Goal: Task Accomplishment & Management: Complete application form

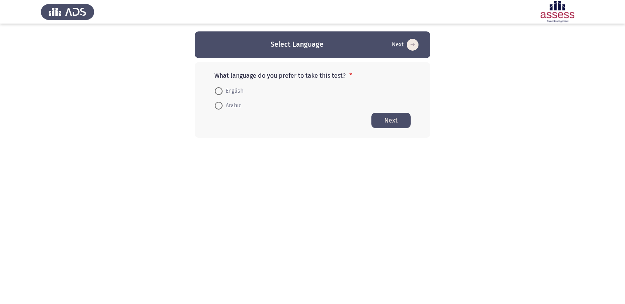
click at [222, 91] on span at bounding box center [219, 91] width 8 height 8
click at [222, 91] on input "English" at bounding box center [219, 91] width 8 height 8
radio input "true"
click at [404, 123] on button "Next" at bounding box center [391, 119] width 39 height 15
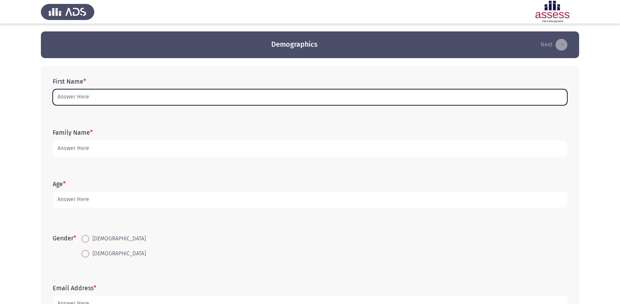
click at [99, 99] on input "First Name *" at bounding box center [310, 97] width 514 height 16
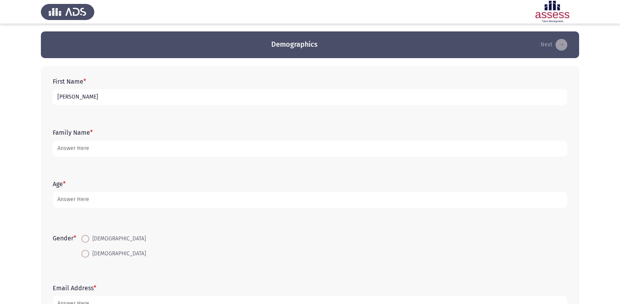
type input "[PERSON_NAME]"
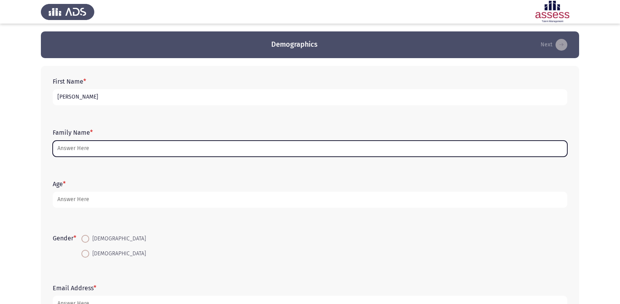
click at [88, 153] on input "Family Name *" at bounding box center [310, 149] width 514 height 16
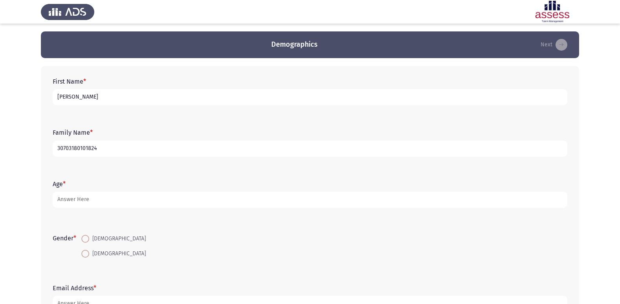
type input "30703180101824"
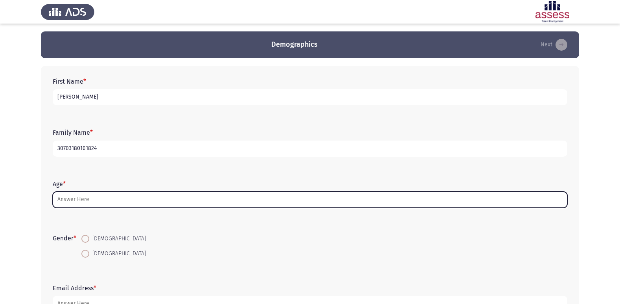
click at [70, 203] on input "Age *" at bounding box center [310, 200] width 514 height 16
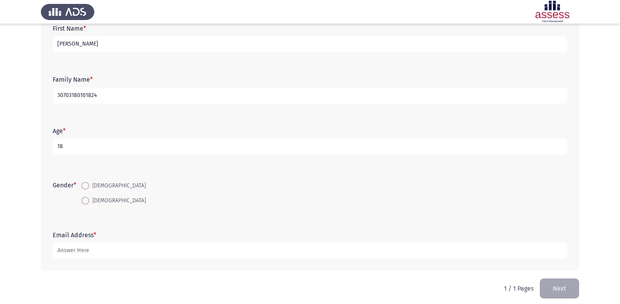
scroll to position [59, 0]
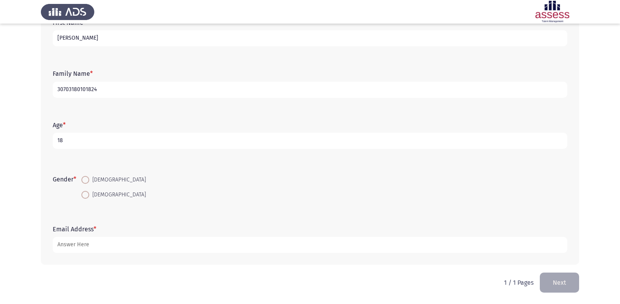
type input "18"
click at [87, 197] on span at bounding box center [85, 195] width 8 height 8
click at [87, 197] on input "[DEMOGRAPHIC_DATA]" at bounding box center [85, 195] width 8 height 8
radio input "true"
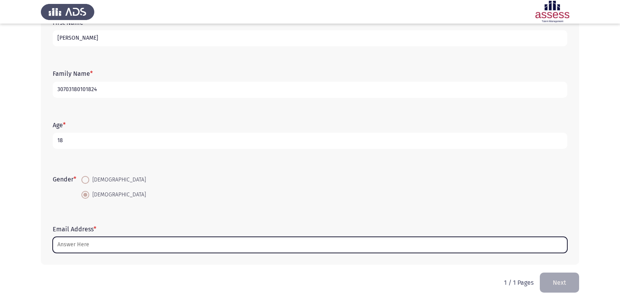
click at [101, 245] on input "Email Address *" at bounding box center [310, 245] width 514 height 16
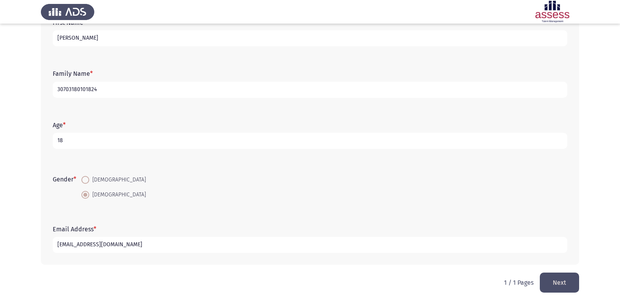
type input "[EMAIL_ADDRESS][DOMAIN_NAME]"
click at [559, 279] on button "Next" at bounding box center [558, 283] width 39 height 20
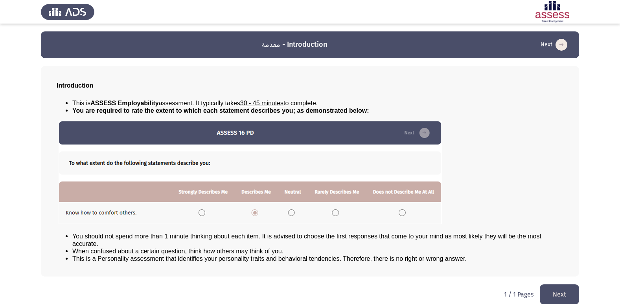
click at [565, 289] on button "Next" at bounding box center [558, 294] width 39 height 20
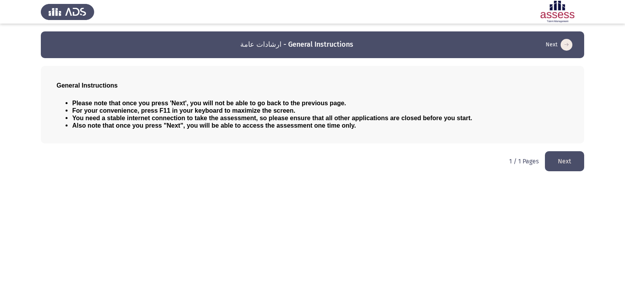
click at [559, 160] on button "Next" at bounding box center [564, 161] width 39 height 20
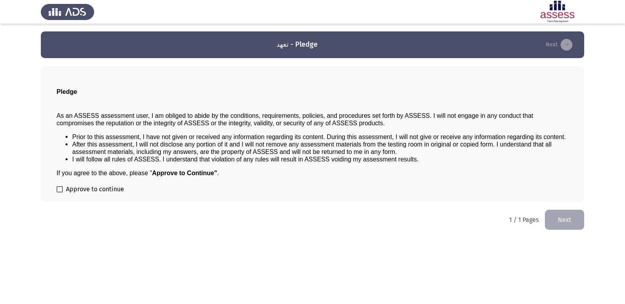
click at [62, 189] on span at bounding box center [60, 189] width 6 height 6
click at [60, 192] on input "Approve to continue" at bounding box center [59, 192] width 0 height 0
checkbox input "true"
click at [553, 213] on button "Next" at bounding box center [564, 220] width 39 height 20
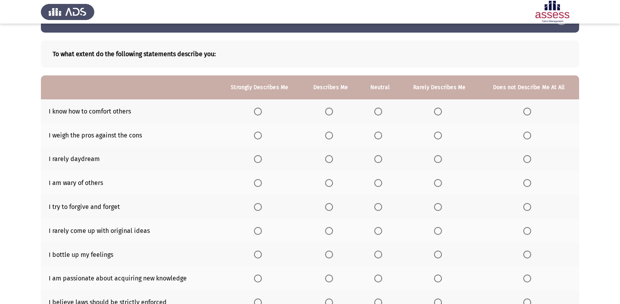
scroll to position [39, 0]
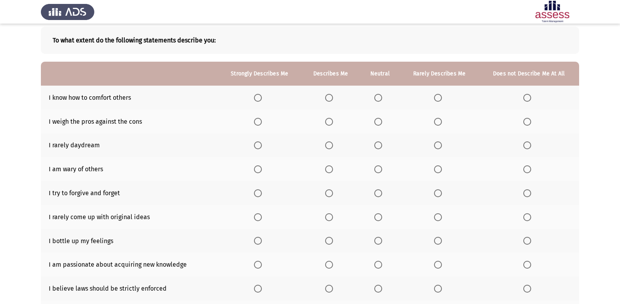
click at [330, 100] on span "Select an option" at bounding box center [329, 98] width 8 height 8
click at [330, 100] on input "Select an option" at bounding box center [329, 98] width 8 height 8
click at [332, 122] on span "Select an option" at bounding box center [329, 122] width 8 height 8
click at [332, 122] on input "Select an option" at bounding box center [329, 122] width 8 height 8
click at [329, 146] on span "Select an option" at bounding box center [329, 145] width 8 height 8
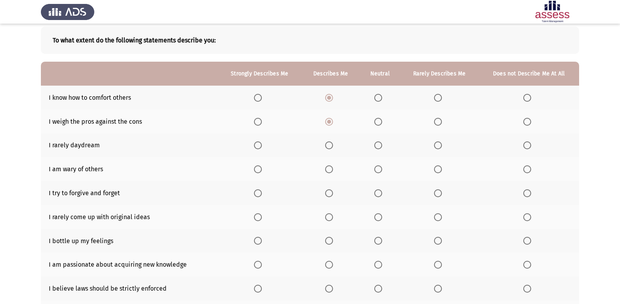
click at [329, 146] on input "Select an option" at bounding box center [329, 145] width 8 height 8
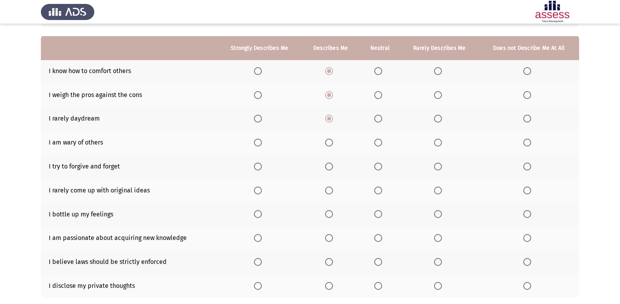
scroll to position [79, 0]
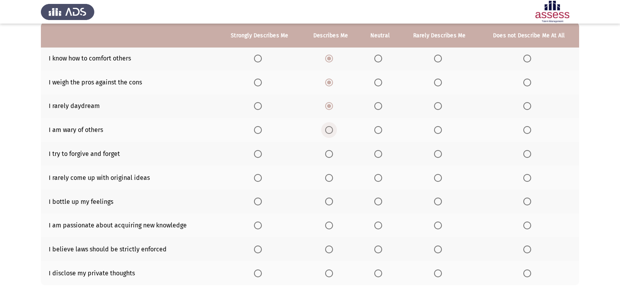
click at [329, 127] on span "Select an option" at bounding box center [329, 130] width 8 height 8
click at [329, 127] on input "Select an option" at bounding box center [329, 130] width 8 height 8
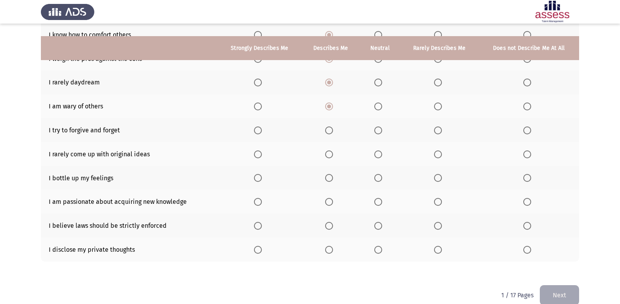
scroll to position [115, 0]
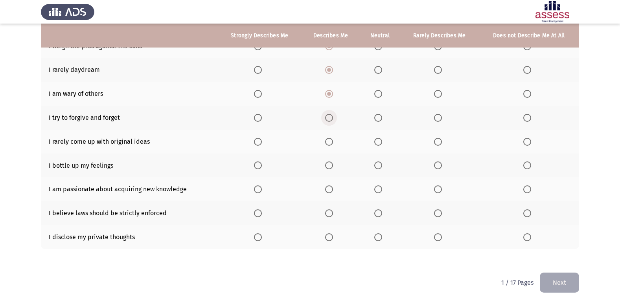
click at [330, 120] on span "Select an option" at bounding box center [329, 118] width 8 height 8
click at [330, 120] on input "Select an option" at bounding box center [329, 118] width 8 height 8
click at [376, 139] on span "Select an option" at bounding box center [378, 142] width 8 height 8
click at [376, 139] on input "Select an option" at bounding box center [378, 142] width 8 height 8
click at [378, 168] on span "Select an option" at bounding box center [378, 165] width 8 height 8
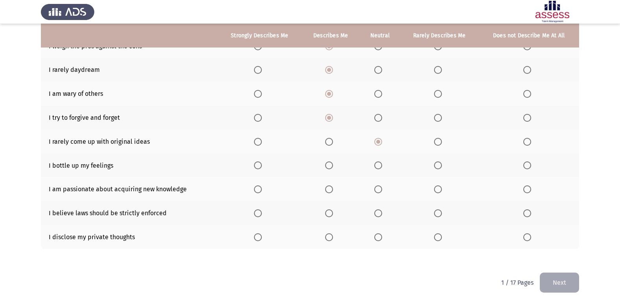
click at [378, 168] on input "Select an option" at bounding box center [378, 165] width 8 height 8
click at [332, 188] on span "Select an option" at bounding box center [329, 189] width 8 height 8
click at [332, 188] on input "Select an option" at bounding box center [329, 189] width 8 height 8
click at [376, 213] on span "Select an option" at bounding box center [378, 213] width 8 height 8
click at [376, 213] on input "Select an option" at bounding box center [378, 213] width 8 height 8
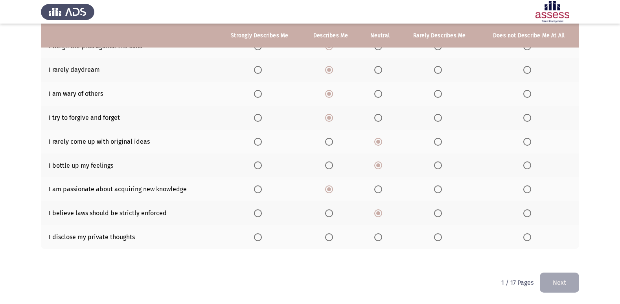
click at [331, 235] on span "Select an option" at bounding box center [329, 237] width 8 height 8
click at [331, 235] on input "Select an option" at bounding box center [329, 237] width 8 height 8
click at [561, 281] on button "Next" at bounding box center [558, 283] width 39 height 20
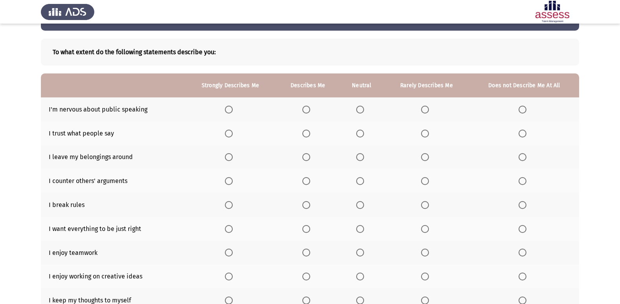
scroll to position [39, 0]
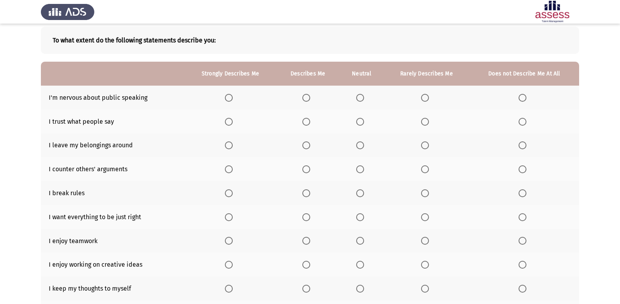
click at [427, 98] on span "Select an option" at bounding box center [425, 98] width 8 height 8
click at [427, 98] on input "Select an option" at bounding box center [425, 98] width 8 height 8
click at [362, 125] on span "Select an option" at bounding box center [360, 122] width 8 height 8
click at [362, 125] on input "Select an option" at bounding box center [360, 122] width 8 height 8
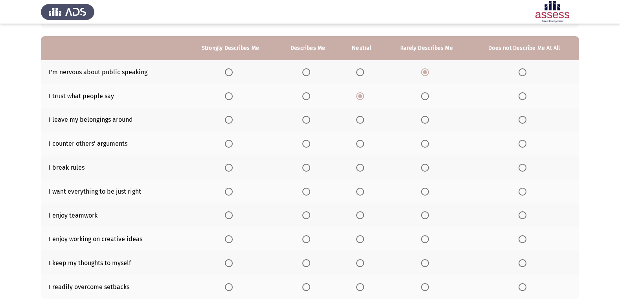
scroll to position [79, 0]
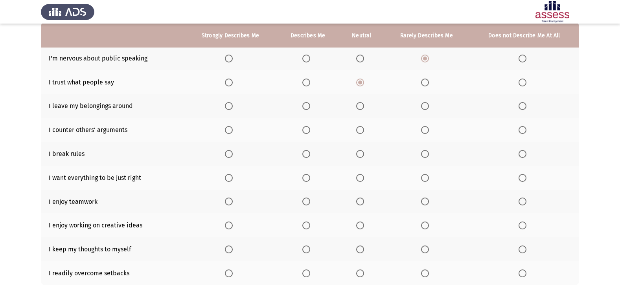
click at [361, 106] on span "Select an option" at bounding box center [360, 106] width 8 height 8
click at [361, 106] on input "Select an option" at bounding box center [360, 106] width 8 height 8
click at [427, 132] on span "Select an option" at bounding box center [425, 130] width 8 height 8
click at [427, 132] on input "Select an option" at bounding box center [425, 130] width 8 height 8
click at [424, 155] on span "Select an option" at bounding box center [425, 154] width 8 height 8
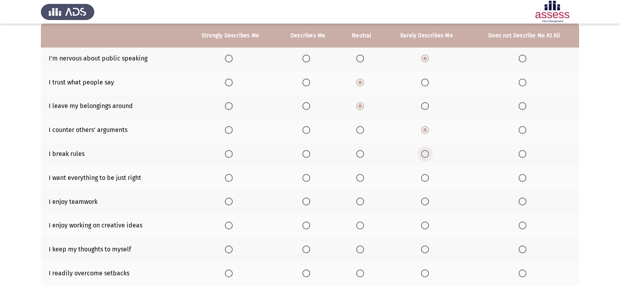
click at [424, 155] on input "Select an option" at bounding box center [425, 154] width 8 height 8
click at [359, 152] on span "Select an option" at bounding box center [360, 154] width 8 height 8
click at [359, 152] on input "Select an option" at bounding box center [360, 154] width 8 height 8
click at [310, 178] on span "Select an option" at bounding box center [306, 178] width 8 height 8
click at [310, 178] on input "Select an option" at bounding box center [306, 178] width 8 height 8
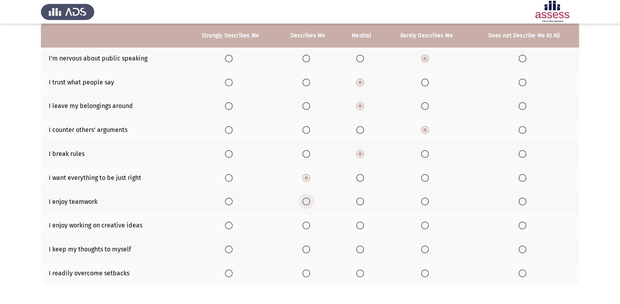
click at [306, 202] on span "Select an option" at bounding box center [306, 202] width 8 height 8
click at [306, 202] on input "Select an option" at bounding box center [306, 202] width 8 height 8
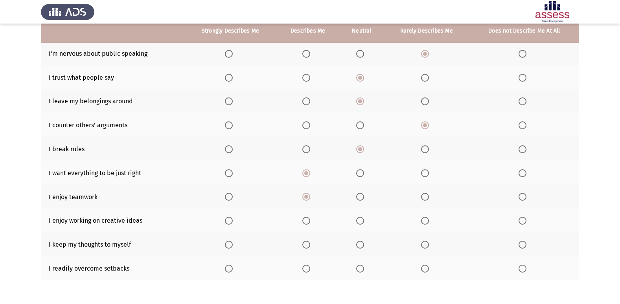
scroll to position [115, 0]
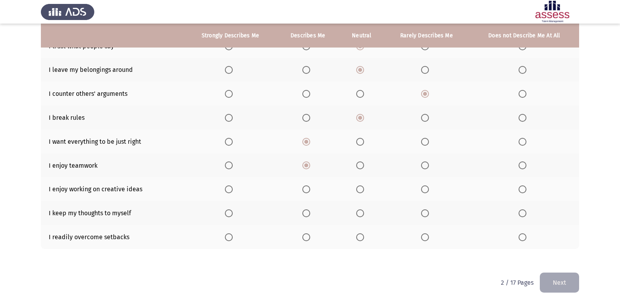
click at [361, 188] on span "Select an option" at bounding box center [360, 189] width 8 height 8
click at [361, 188] on input "Select an option" at bounding box center [360, 189] width 8 height 8
click at [357, 212] on span "Select an option" at bounding box center [360, 213] width 8 height 8
click at [357, 212] on input "Select an option" at bounding box center [360, 213] width 8 height 8
click at [360, 238] on span "Select an option" at bounding box center [360, 237] width 8 height 8
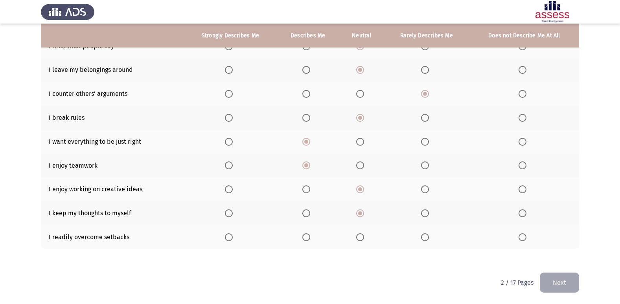
click at [360, 238] on input "Select an option" at bounding box center [360, 237] width 8 height 8
click at [548, 280] on button "Next" at bounding box center [558, 283] width 39 height 20
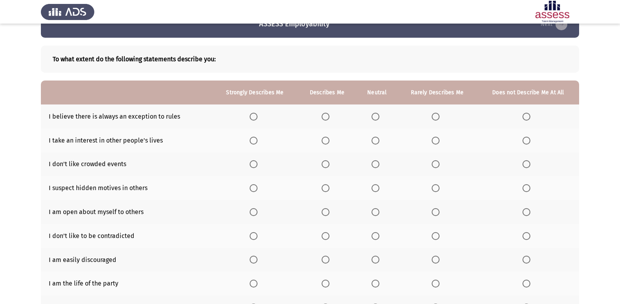
scroll to position [39, 0]
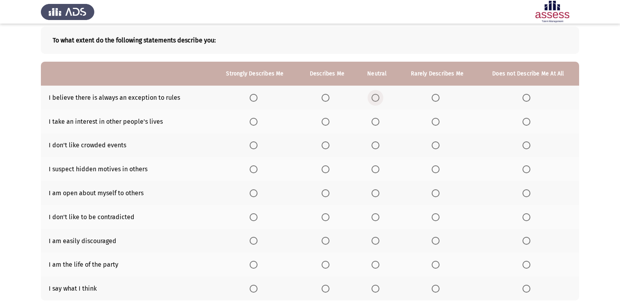
click at [376, 99] on span "Select an option" at bounding box center [375, 98] width 8 height 8
click at [376, 99] on input "Select an option" at bounding box center [375, 98] width 8 height 8
click at [378, 123] on span "Select an option" at bounding box center [375, 122] width 8 height 8
click at [378, 123] on input "Select an option" at bounding box center [375, 122] width 8 height 8
click at [433, 146] on span "Select an option" at bounding box center [435, 145] width 8 height 8
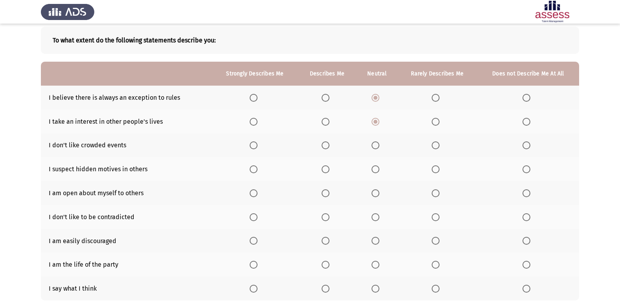
click at [433, 146] on input "Select an option" at bounding box center [435, 145] width 8 height 8
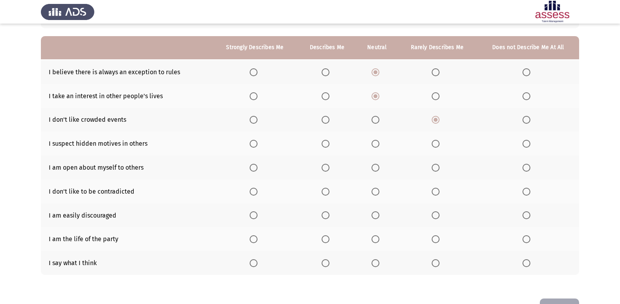
scroll to position [79, 0]
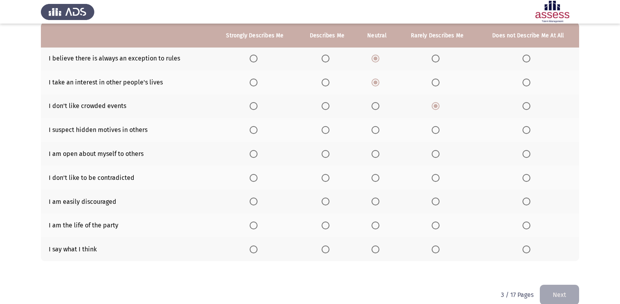
click at [374, 154] on span "Select an option" at bounding box center [375, 154] width 8 height 8
click at [374, 154] on input "Select an option" at bounding box center [375, 154] width 8 height 8
click at [326, 128] on span "Select an option" at bounding box center [325, 130] width 8 height 8
click at [326, 128] on input "Select an option" at bounding box center [325, 130] width 8 height 8
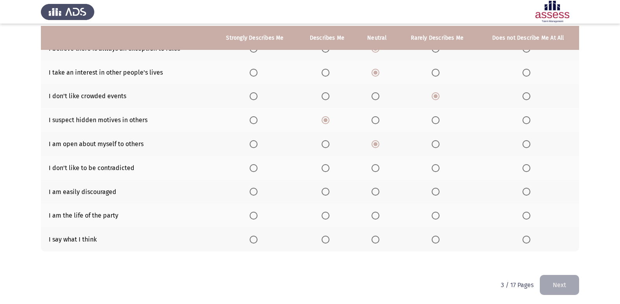
scroll to position [91, 0]
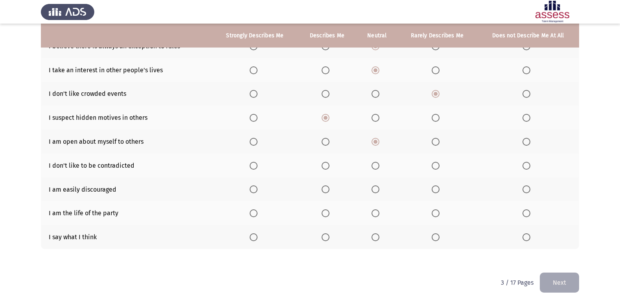
click at [376, 167] on span "Select an option" at bounding box center [375, 166] width 8 height 8
click at [376, 167] on input "Select an option" at bounding box center [375, 166] width 8 height 8
click at [378, 214] on span "Select an option" at bounding box center [375, 213] width 8 height 8
click at [378, 214] on input "Select an option" at bounding box center [375, 213] width 8 height 8
click at [375, 190] on span "Select an option" at bounding box center [375, 189] width 8 height 8
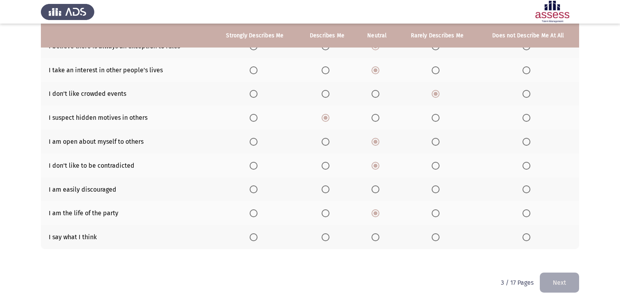
click at [375, 190] on input "Select an option" at bounding box center [375, 189] width 8 height 8
click at [372, 236] on span "Select an option" at bounding box center [375, 237] width 8 height 8
click at [372, 236] on input "Select an option" at bounding box center [375, 237] width 8 height 8
click at [561, 280] on button "Next" at bounding box center [558, 283] width 39 height 20
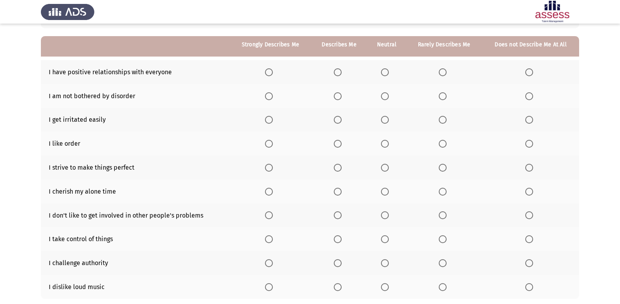
scroll to position [79, 0]
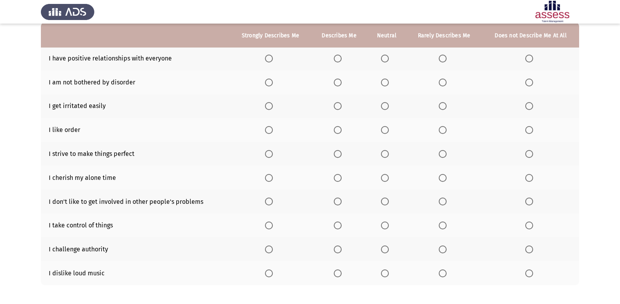
click at [335, 58] on span "Select an option" at bounding box center [338, 59] width 8 height 8
click at [335, 58] on input "Select an option" at bounding box center [338, 59] width 8 height 8
click at [445, 131] on span "Select an option" at bounding box center [442, 130] width 8 height 8
click at [445, 131] on input "Select an option" at bounding box center [442, 130] width 8 height 8
click at [383, 129] on span "Select an option" at bounding box center [385, 130] width 8 height 8
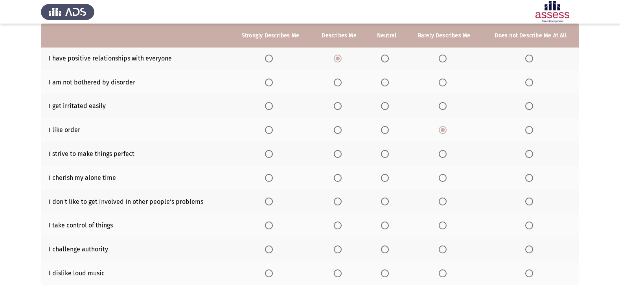
click at [383, 129] on input "Select an option" at bounding box center [385, 130] width 8 height 8
click at [386, 106] on span "Select an option" at bounding box center [385, 106] width 8 height 8
click at [386, 106] on input "Select an option" at bounding box center [385, 106] width 8 height 8
click at [382, 82] on span "Select an option" at bounding box center [385, 83] width 8 height 8
click at [382, 82] on input "Select an option" at bounding box center [385, 83] width 8 height 8
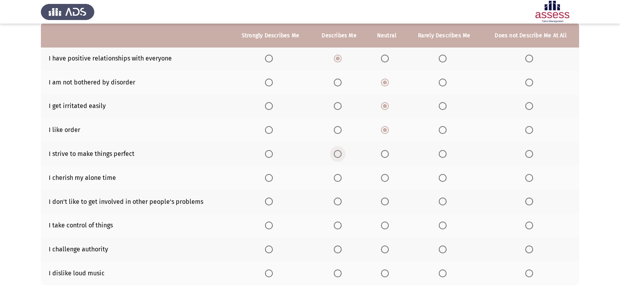
click at [339, 155] on span "Select an option" at bounding box center [338, 154] width 8 height 8
click at [339, 155] on input "Select an option" at bounding box center [338, 154] width 8 height 8
click at [335, 180] on span "Select an option" at bounding box center [338, 178] width 8 height 8
click at [335, 180] on input "Select an option" at bounding box center [338, 178] width 8 height 8
click at [385, 200] on span "Select an option" at bounding box center [385, 202] width 8 height 8
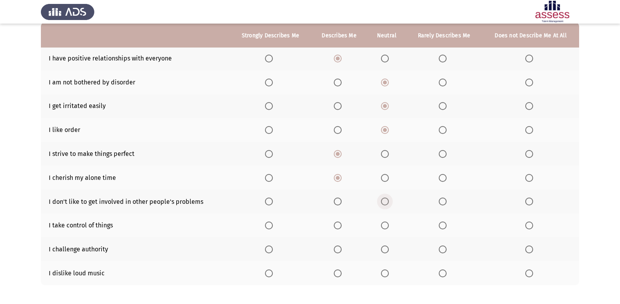
click at [385, 200] on input "Select an option" at bounding box center [385, 202] width 8 height 8
click at [383, 227] on span "Select an option" at bounding box center [385, 226] width 8 height 8
click at [383, 227] on input "Select an option" at bounding box center [385, 226] width 8 height 8
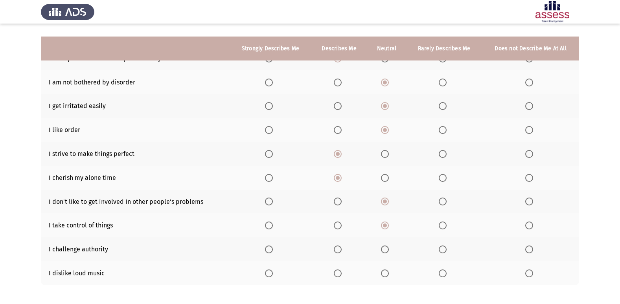
scroll to position [115, 0]
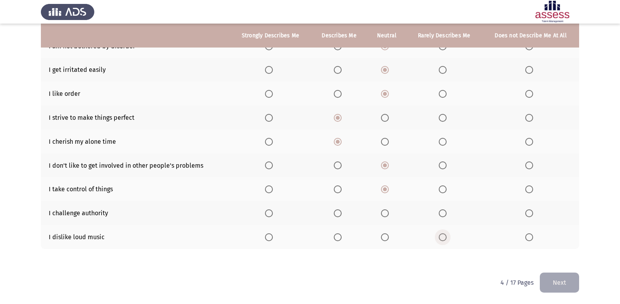
click at [440, 238] on span "Select an option" at bounding box center [442, 237] width 8 height 8
click at [440, 238] on input "Select an option" at bounding box center [442, 237] width 8 height 8
click at [384, 213] on span "Select an option" at bounding box center [385, 213] width 8 height 8
click at [384, 213] on input "Select an option" at bounding box center [385, 213] width 8 height 8
click at [555, 278] on button "Next" at bounding box center [558, 283] width 39 height 20
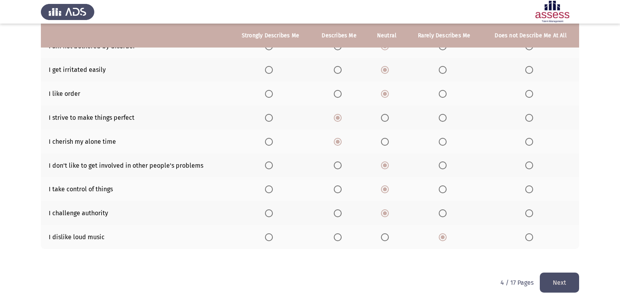
scroll to position [0, 0]
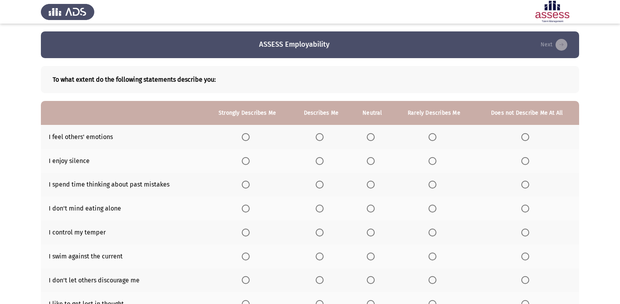
click at [321, 136] on span "Select an option" at bounding box center [319, 137] width 8 height 8
click at [321, 136] on input "Select an option" at bounding box center [319, 137] width 8 height 8
click at [322, 161] on span "Select an option" at bounding box center [319, 161] width 8 height 8
click at [322, 161] on input "Select an option" at bounding box center [319, 161] width 8 height 8
click at [321, 185] on span "Select an option" at bounding box center [319, 185] width 8 height 8
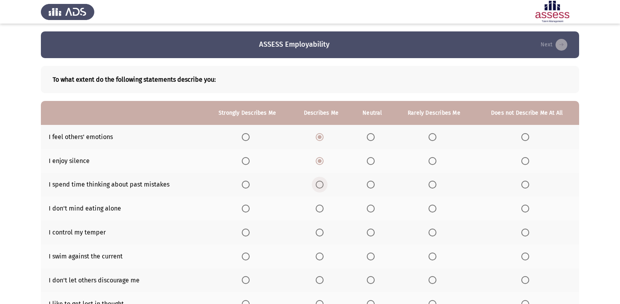
click at [321, 185] on input "Select an option" at bounding box center [319, 185] width 8 height 8
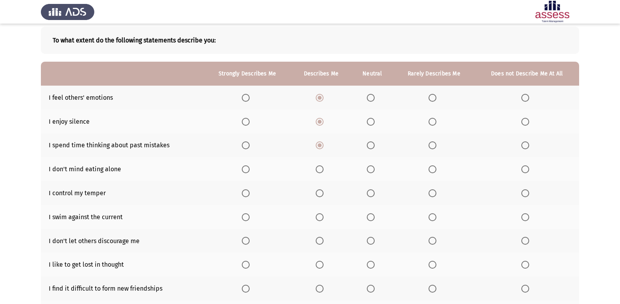
scroll to position [79, 0]
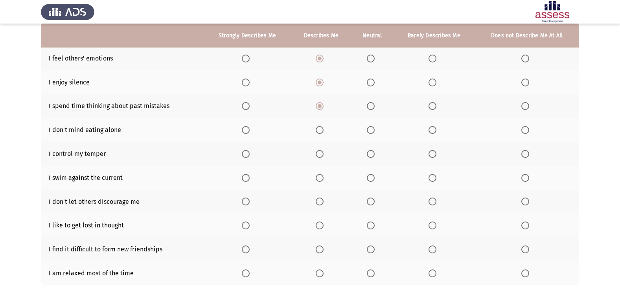
click at [372, 108] on span "Select an option" at bounding box center [371, 106] width 8 height 8
click at [372, 108] on input "Select an option" at bounding box center [371, 106] width 8 height 8
click at [371, 130] on span "Select an option" at bounding box center [371, 130] width 8 height 8
click at [371, 130] on input "Select an option" at bounding box center [371, 130] width 8 height 8
click at [370, 154] on span "Select an option" at bounding box center [370, 154] width 0 height 0
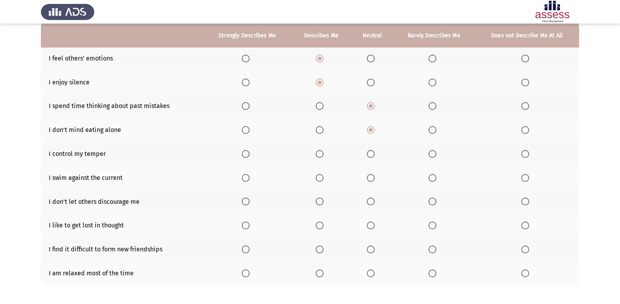
click at [370, 154] on input "Select an option" at bounding box center [371, 154] width 8 height 8
click at [319, 154] on span "Select an option" at bounding box center [319, 154] width 8 height 8
click at [319, 154] on input "Select an option" at bounding box center [319, 154] width 8 height 8
click at [430, 177] on span "Select an option" at bounding box center [432, 178] width 8 height 8
click at [430, 177] on input "Select an option" at bounding box center [432, 178] width 8 height 8
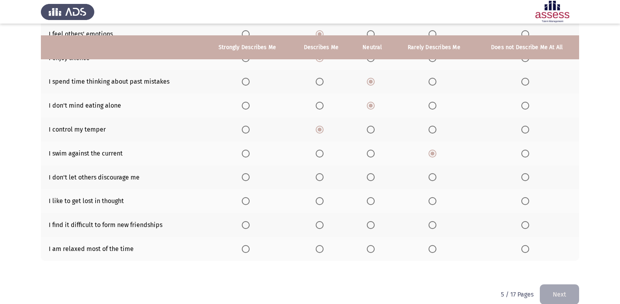
scroll to position [115, 0]
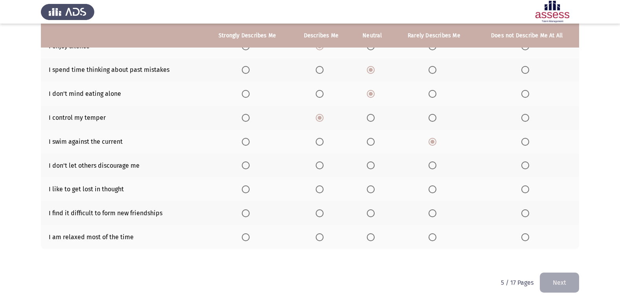
click at [368, 166] on span "Select an option" at bounding box center [371, 165] width 8 height 8
click at [368, 166] on input "Select an option" at bounding box center [371, 165] width 8 height 8
click at [369, 214] on span "Select an option" at bounding box center [371, 213] width 8 height 8
click at [369, 214] on input "Select an option" at bounding box center [371, 213] width 8 height 8
click at [433, 192] on span "Select an option" at bounding box center [432, 189] width 8 height 8
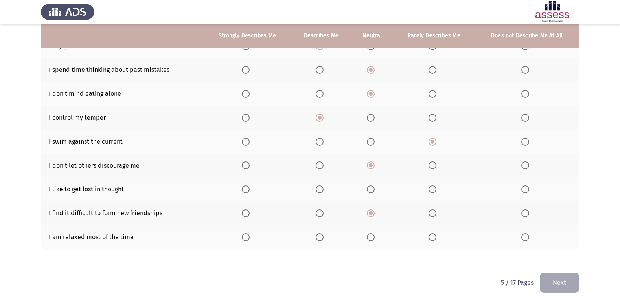
click at [433, 192] on input "Select an option" at bounding box center [432, 189] width 8 height 8
click at [319, 237] on span "Select an option" at bounding box center [319, 237] width 8 height 8
click at [319, 237] on input "Select an option" at bounding box center [319, 237] width 8 height 8
click at [368, 237] on span "Select an option" at bounding box center [371, 237] width 8 height 8
click at [368, 237] on input "Select an option" at bounding box center [371, 237] width 8 height 8
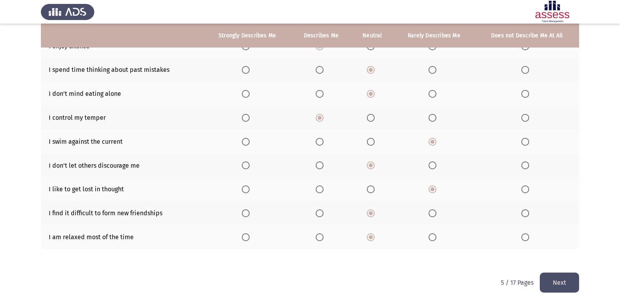
click at [570, 279] on button "Next" at bounding box center [558, 283] width 39 height 20
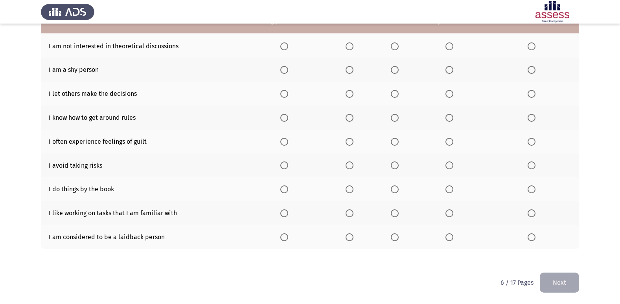
scroll to position [75, 0]
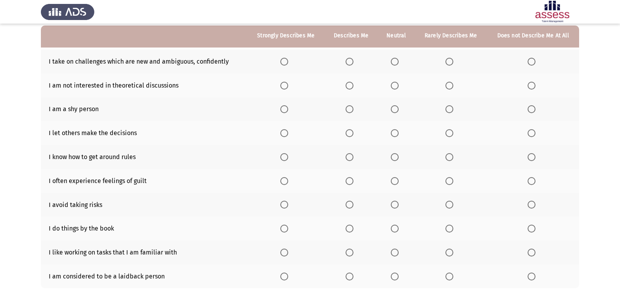
click at [398, 61] on span "Select an option" at bounding box center [394, 62] width 8 height 8
click at [398, 61] on input "Select an option" at bounding box center [394, 62] width 8 height 8
click at [449, 88] on span "Select an option" at bounding box center [449, 86] width 8 height 8
click at [449, 88] on input "Select an option" at bounding box center [449, 86] width 8 height 8
click at [348, 109] on span "Select an option" at bounding box center [349, 109] width 8 height 8
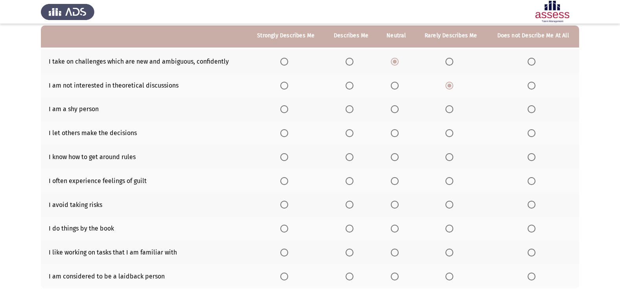
click at [348, 109] on input "Select an option" at bounding box center [349, 109] width 8 height 8
click at [398, 135] on span "Select an option" at bounding box center [394, 133] width 8 height 8
click at [398, 135] on input "Select an option" at bounding box center [394, 133] width 8 height 8
click at [353, 158] on span "Select an option" at bounding box center [349, 157] width 8 height 8
click at [353, 158] on input "Select an option" at bounding box center [349, 157] width 8 height 8
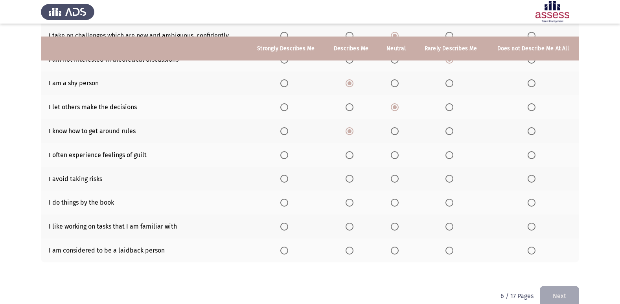
scroll to position [115, 0]
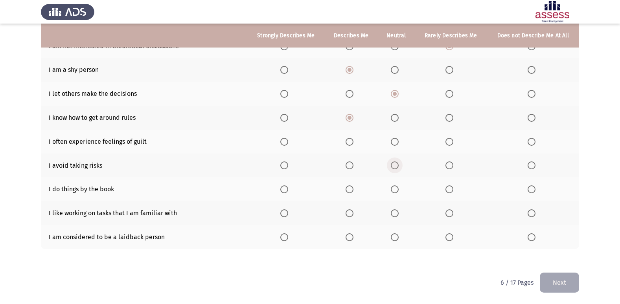
click at [396, 169] on span "Select an option" at bounding box center [394, 165] width 8 height 8
click at [396, 169] on input "Select an option" at bounding box center [394, 165] width 8 height 8
click at [396, 143] on span "Select an option" at bounding box center [394, 142] width 8 height 8
click at [396, 143] on input "Select an option" at bounding box center [394, 142] width 8 height 8
click at [451, 190] on span "Select an option" at bounding box center [449, 189] width 8 height 8
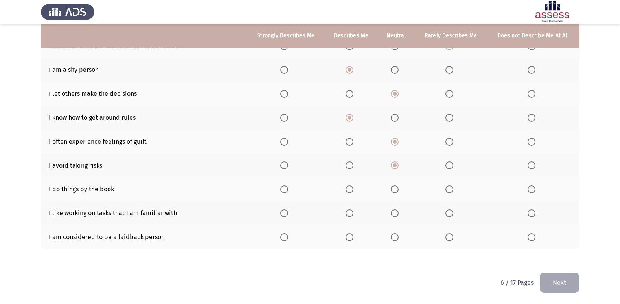
click at [451, 190] on input "Select an option" at bounding box center [449, 189] width 8 height 8
click at [351, 211] on span "Select an option" at bounding box center [349, 213] width 8 height 8
click at [351, 211] on input "Select an option" at bounding box center [349, 213] width 8 height 8
click at [396, 240] on span "Select an option" at bounding box center [394, 237] width 8 height 8
click at [396, 240] on input "Select an option" at bounding box center [394, 237] width 8 height 8
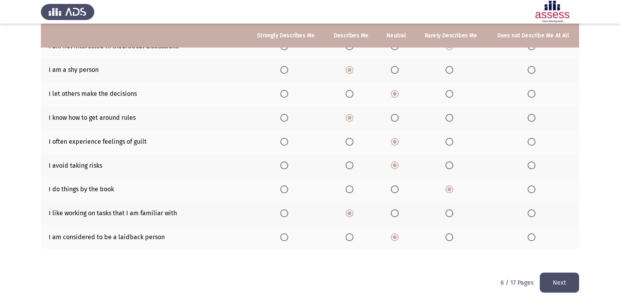
click at [550, 282] on button "Next" at bounding box center [558, 283] width 39 height 20
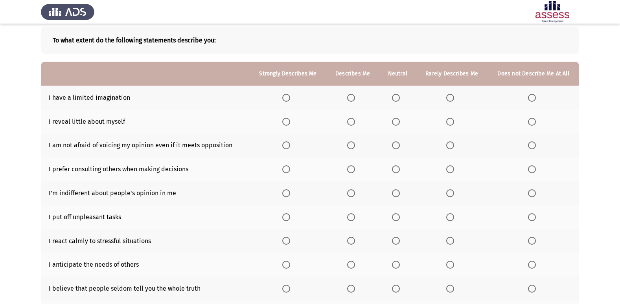
scroll to position [79, 0]
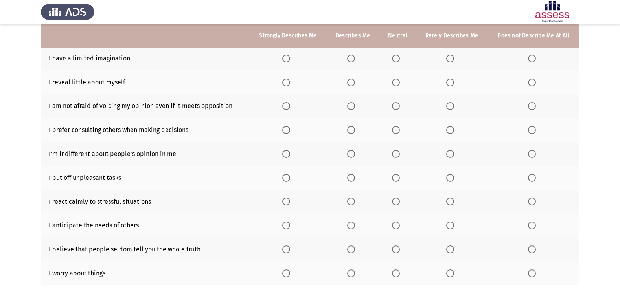
click at [450, 59] on span "Select an option" at bounding box center [450, 59] width 8 height 8
click at [450, 59] on input "Select an option" at bounding box center [450, 59] width 8 height 8
click at [400, 82] on span "Select an option" at bounding box center [396, 83] width 8 height 8
click at [400, 82] on input "Select an option" at bounding box center [396, 83] width 8 height 8
click at [448, 82] on span "Select an option" at bounding box center [450, 83] width 8 height 8
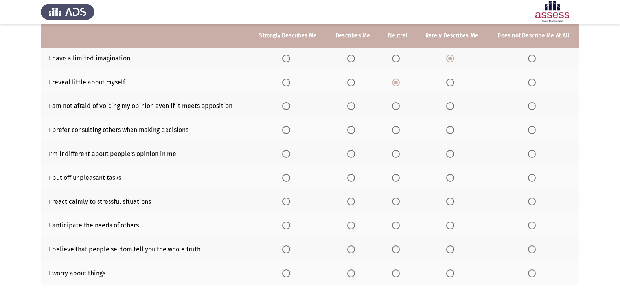
click at [448, 82] on input "Select an option" at bounding box center [450, 83] width 8 height 8
click at [397, 108] on span "Select an option" at bounding box center [396, 106] width 8 height 8
click at [397, 108] on input "Select an option" at bounding box center [396, 106] width 8 height 8
click at [352, 132] on span "Select an option" at bounding box center [351, 130] width 8 height 8
click at [352, 132] on input "Select an option" at bounding box center [351, 130] width 8 height 8
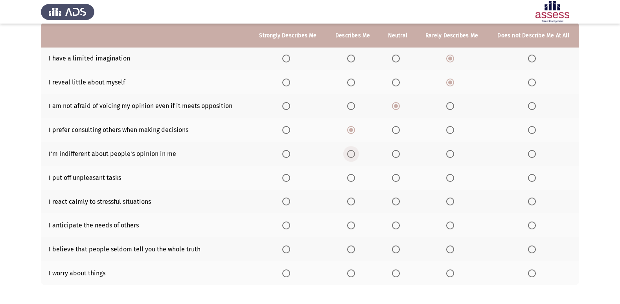
click at [351, 154] on span "Select an option" at bounding box center [351, 154] width 8 height 8
click at [351, 154] on input "Select an option" at bounding box center [351, 154] width 8 height 8
click at [354, 274] on span "Select an option" at bounding box center [351, 273] width 8 height 8
click at [354, 274] on input "Select an option" at bounding box center [351, 273] width 8 height 8
click at [398, 251] on span "Select an option" at bounding box center [396, 250] width 8 height 8
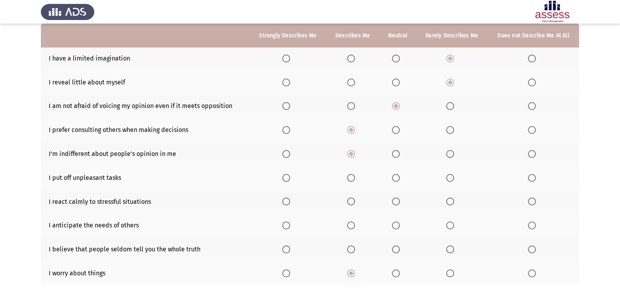
click at [398, 251] on input "Select an option" at bounding box center [396, 250] width 8 height 8
click at [397, 225] on span "Select an option" at bounding box center [396, 226] width 8 height 8
click at [397, 225] on input "Select an option" at bounding box center [396, 226] width 8 height 8
click at [352, 203] on span "Select an option" at bounding box center [351, 202] width 8 height 8
click at [352, 203] on input "Select an option" at bounding box center [351, 202] width 8 height 8
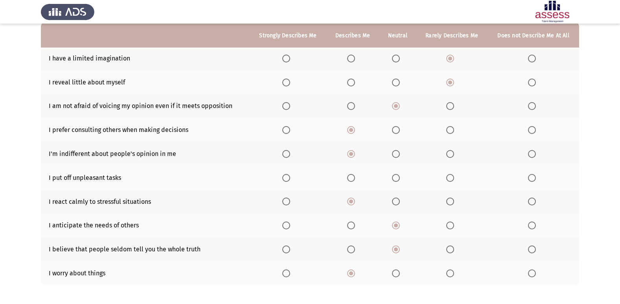
click at [398, 204] on span "Select an option" at bounding box center [396, 202] width 8 height 8
click at [398, 204] on input "Select an option" at bounding box center [396, 202] width 8 height 8
click at [451, 181] on span "Select an option" at bounding box center [450, 178] width 8 height 8
click at [451, 181] on input "Select an option" at bounding box center [450, 178] width 8 height 8
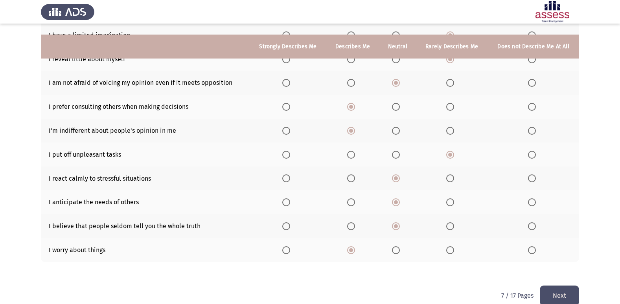
scroll to position [115, 0]
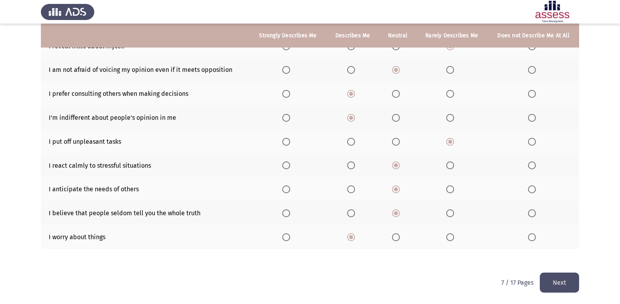
click at [557, 276] on button "Next" at bounding box center [558, 283] width 39 height 20
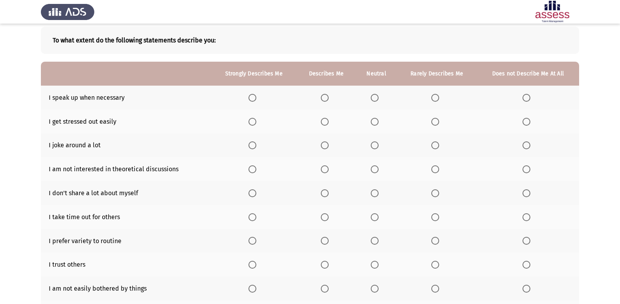
scroll to position [79, 0]
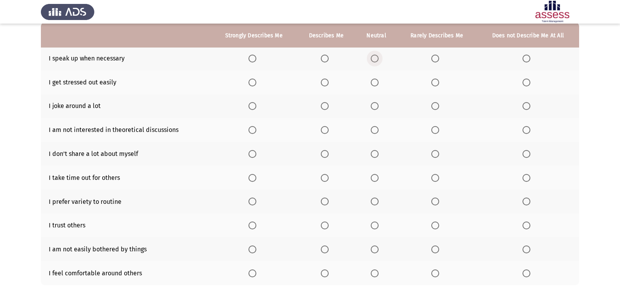
click at [374, 59] on span "Select an option" at bounding box center [374, 59] width 8 height 8
click at [374, 59] on input "Select an option" at bounding box center [374, 59] width 8 height 8
click at [375, 85] on span "Select an option" at bounding box center [374, 83] width 8 height 8
click at [375, 85] on input "Select an option" at bounding box center [374, 83] width 8 height 8
click at [324, 82] on span "Select an option" at bounding box center [325, 83] width 8 height 8
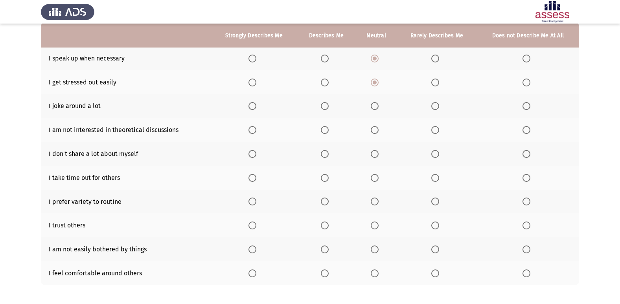
click at [324, 82] on input "Select an option" at bounding box center [325, 83] width 8 height 8
click at [374, 82] on span "Select an option" at bounding box center [374, 82] width 0 height 0
click at [374, 82] on input "Select an option" at bounding box center [374, 83] width 8 height 8
click at [438, 108] on span "Select an option" at bounding box center [435, 106] width 8 height 8
click at [438, 108] on input "Select an option" at bounding box center [435, 106] width 8 height 8
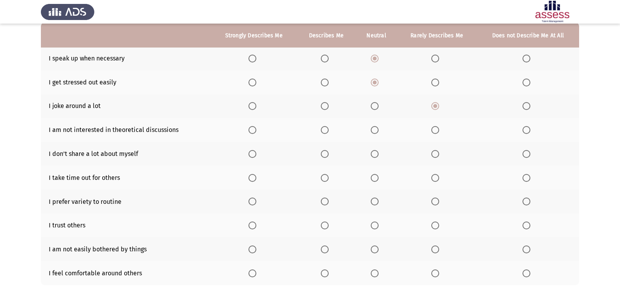
click at [375, 131] on span "Select an option" at bounding box center [374, 130] width 8 height 8
click at [375, 131] on input "Select an option" at bounding box center [374, 130] width 8 height 8
click at [376, 156] on span "Select an option" at bounding box center [374, 154] width 8 height 8
click at [376, 156] on input "Select an option" at bounding box center [374, 154] width 8 height 8
click at [326, 181] on span "Select an option" at bounding box center [325, 178] width 8 height 8
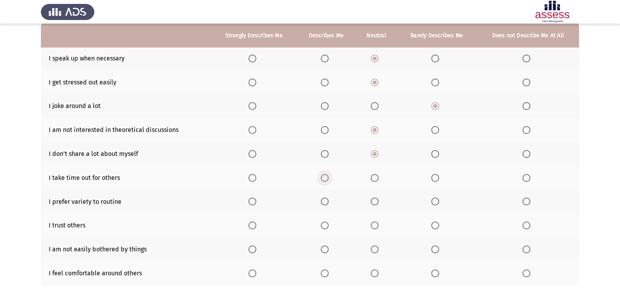
click at [326, 181] on input "Select an option" at bounding box center [325, 178] width 8 height 8
click at [376, 203] on span "Select an option" at bounding box center [374, 202] width 8 height 8
click at [376, 203] on input "Select an option" at bounding box center [374, 202] width 8 height 8
click at [377, 226] on span "Select an option" at bounding box center [374, 226] width 8 height 8
click at [377, 226] on input "Select an option" at bounding box center [374, 226] width 8 height 8
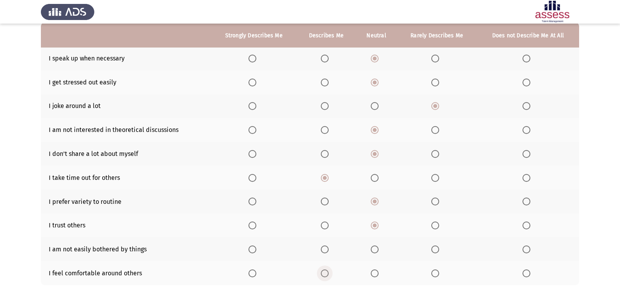
click at [324, 273] on span "Select an option" at bounding box center [324, 273] width 0 height 0
click at [324, 273] on input "Select an option" at bounding box center [325, 273] width 8 height 8
click at [378, 249] on span "Select an option" at bounding box center [374, 250] width 8 height 8
click at [378, 249] on input "Select an option" at bounding box center [374, 250] width 8 height 8
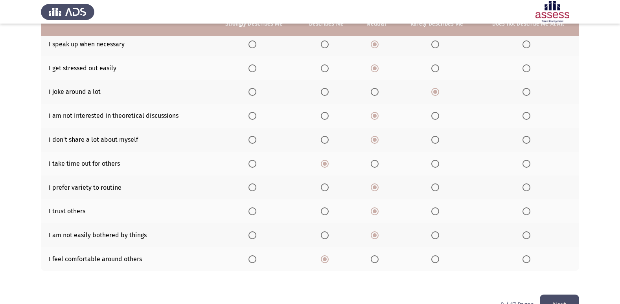
scroll to position [115, 0]
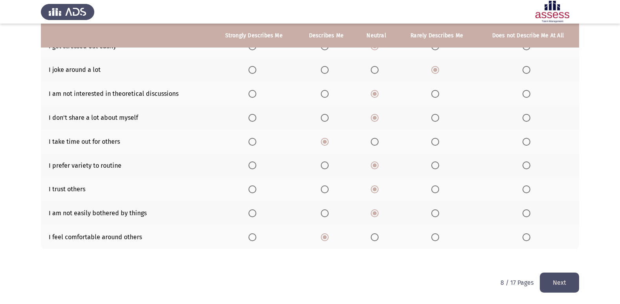
click at [565, 283] on button "Next" at bounding box center [558, 283] width 39 height 20
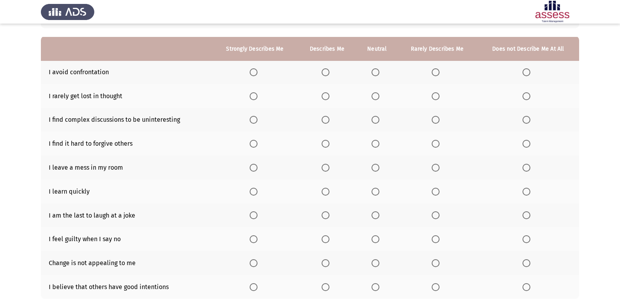
scroll to position [79, 0]
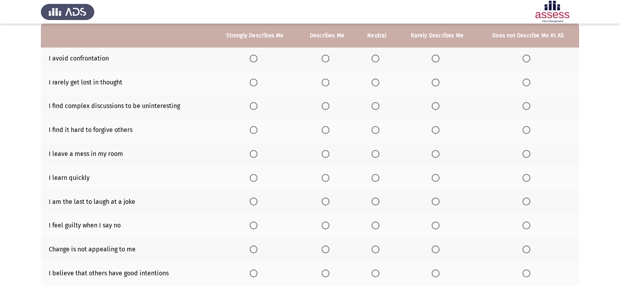
click at [375, 82] on span "Select an option" at bounding box center [375, 82] width 0 height 0
click at [376, 82] on input "Select an option" at bounding box center [375, 83] width 8 height 8
click at [375, 58] on span "Select an option" at bounding box center [375, 59] width 8 height 8
click at [375, 58] on input "Select an option" at bounding box center [375, 59] width 8 height 8
click at [373, 106] on span "Select an option" at bounding box center [375, 106] width 8 height 8
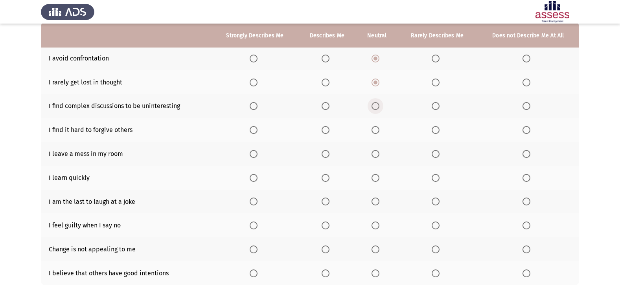
click at [373, 106] on input "Select an option" at bounding box center [375, 106] width 8 height 8
click at [437, 129] on span "Select an option" at bounding box center [435, 130] width 8 height 8
click at [437, 129] on input "Select an option" at bounding box center [435, 130] width 8 height 8
click at [376, 154] on span "Select an option" at bounding box center [375, 154] width 8 height 8
click at [376, 154] on input "Select an option" at bounding box center [375, 154] width 8 height 8
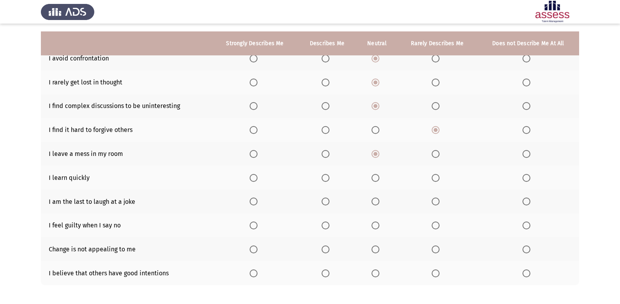
scroll to position [115, 0]
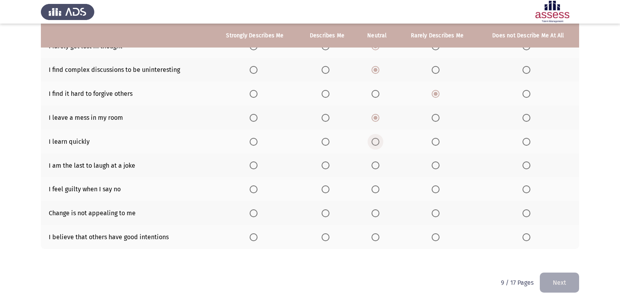
click at [376, 140] on span "Select an option" at bounding box center [375, 142] width 8 height 8
click at [376, 140] on input "Select an option" at bounding box center [375, 142] width 8 height 8
click at [377, 167] on span "Select an option" at bounding box center [375, 165] width 8 height 8
click at [377, 167] on input "Select an option" at bounding box center [375, 165] width 8 height 8
click at [436, 188] on span "Select an option" at bounding box center [435, 189] width 8 height 8
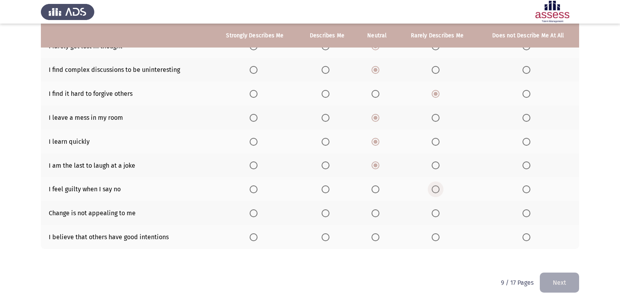
click at [436, 188] on input "Select an option" at bounding box center [435, 189] width 8 height 8
click at [438, 215] on span "Select an option" at bounding box center [435, 213] width 8 height 8
click at [438, 215] on input "Select an option" at bounding box center [435, 213] width 8 height 8
click at [326, 238] on span "Select an option" at bounding box center [325, 237] width 8 height 8
click at [326, 238] on input "Select an option" at bounding box center [325, 237] width 8 height 8
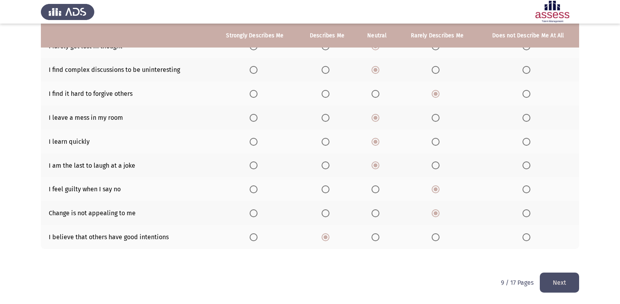
click at [561, 282] on button "Next" at bounding box center [558, 283] width 39 height 20
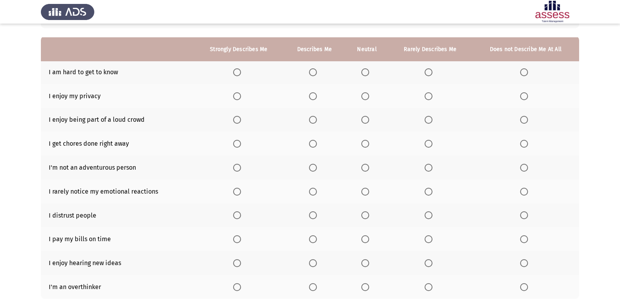
scroll to position [79, 0]
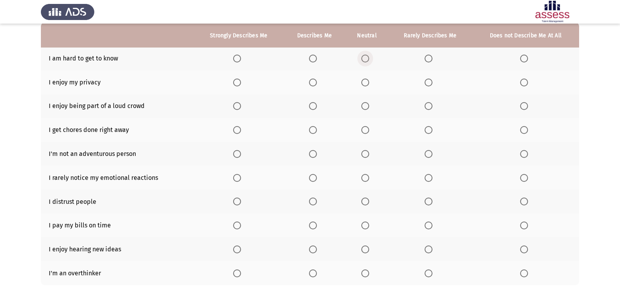
click at [366, 58] on span "Select an option" at bounding box center [365, 59] width 8 height 8
click at [366, 58] on input "Select an option" at bounding box center [365, 59] width 8 height 8
click at [428, 59] on span "Select an option" at bounding box center [428, 59] width 0 height 0
click at [429, 59] on input "Select an option" at bounding box center [428, 59] width 8 height 8
click at [315, 83] on span "Select an option" at bounding box center [313, 83] width 8 height 8
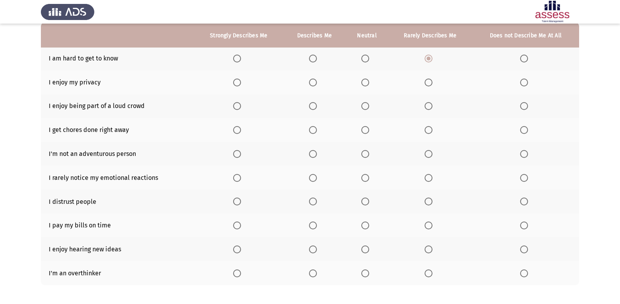
click at [315, 83] on input "Select an option" at bounding box center [313, 83] width 8 height 8
click at [366, 106] on span "Select an option" at bounding box center [365, 106] width 8 height 8
click at [366, 106] on input "Select an option" at bounding box center [365, 106] width 8 height 8
click at [313, 274] on span "Select an option" at bounding box center [313, 273] width 8 height 8
click at [313, 274] on input "Select an option" at bounding box center [313, 273] width 8 height 8
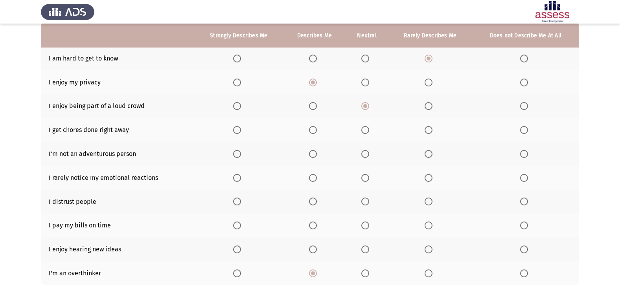
click at [314, 251] on span "Select an option" at bounding box center [313, 250] width 8 height 8
click at [314, 251] on input "Select an option" at bounding box center [313, 250] width 8 height 8
click at [314, 227] on span "Select an option" at bounding box center [313, 226] width 8 height 8
click at [314, 227] on input "Select an option" at bounding box center [313, 226] width 8 height 8
click at [425, 202] on span "Select an option" at bounding box center [428, 202] width 8 height 8
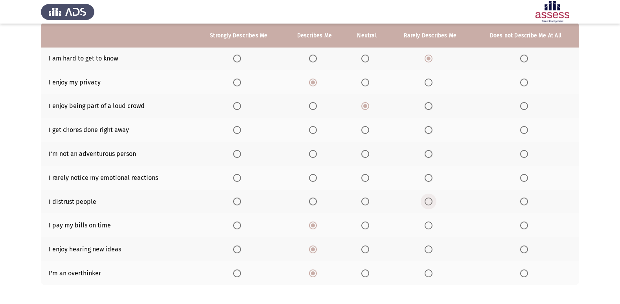
click at [425, 202] on input "Select an option" at bounding box center [428, 202] width 8 height 8
click at [314, 181] on span "Select an option" at bounding box center [313, 178] width 8 height 8
click at [314, 181] on input "Select an option" at bounding box center [313, 178] width 8 height 8
click at [430, 152] on span "Select an option" at bounding box center [428, 154] width 8 height 8
click at [430, 152] on input "Select an option" at bounding box center [428, 154] width 8 height 8
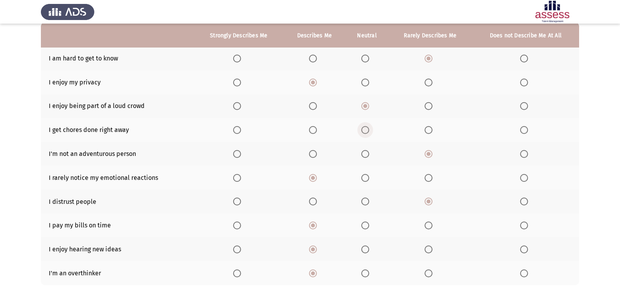
click at [367, 130] on span "Select an option" at bounding box center [365, 130] width 8 height 8
click at [367, 130] on input "Select an option" at bounding box center [365, 130] width 8 height 8
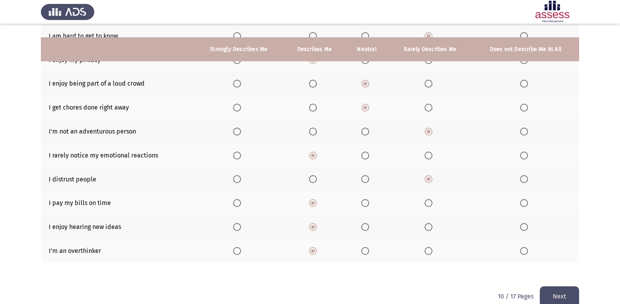
scroll to position [115, 0]
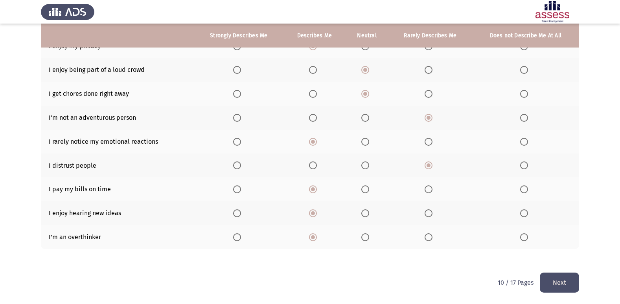
click at [559, 280] on button "Next" at bounding box center [558, 283] width 39 height 20
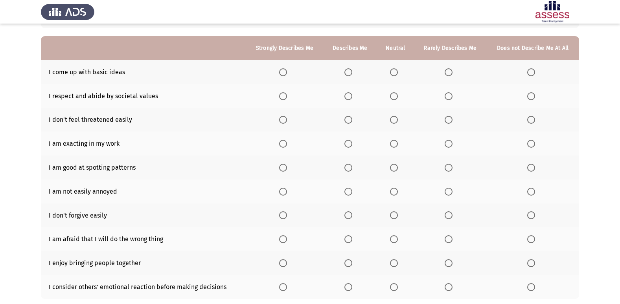
scroll to position [79, 0]
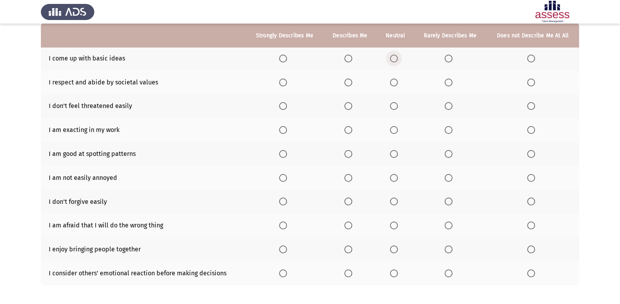
click at [393, 57] on span "Select an option" at bounding box center [394, 59] width 8 height 8
click at [393, 57] on input "Select an option" at bounding box center [394, 59] width 8 height 8
click at [395, 105] on span "Select an option" at bounding box center [394, 106] width 8 height 8
click at [395, 105] on input "Select an option" at bounding box center [394, 106] width 8 height 8
click at [389, 86] on th at bounding box center [395, 82] width 37 height 24
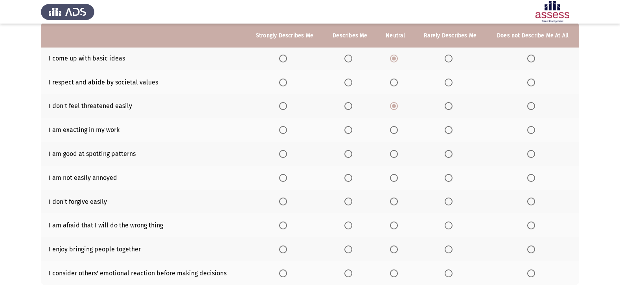
click at [392, 85] on span "Select an option" at bounding box center [394, 83] width 8 height 8
click at [392, 85] on input "Select an option" at bounding box center [394, 83] width 8 height 8
click at [393, 128] on span "Select an option" at bounding box center [394, 130] width 8 height 8
click at [393, 128] on input "Select an option" at bounding box center [394, 130] width 8 height 8
click at [395, 156] on span "Select an option" at bounding box center [394, 154] width 8 height 8
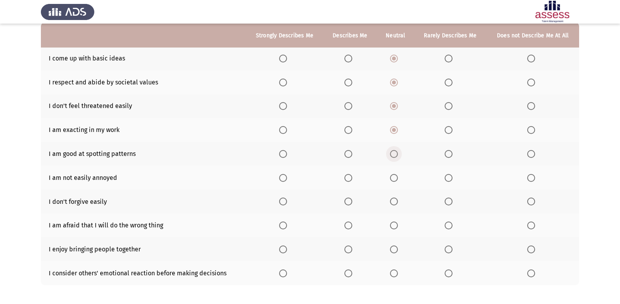
click at [395, 156] on input "Select an option" at bounding box center [394, 154] width 8 height 8
click at [396, 176] on span "Select an option" at bounding box center [394, 178] width 8 height 8
click at [396, 176] on input "Select an option" at bounding box center [394, 178] width 8 height 8
click at [350, 178] on span "Select an option" at bounding box center [348, 178] width 8 height 8
click at [350, 178] on input "Select an option" at bounding box center [348, 178] width 8 height 8
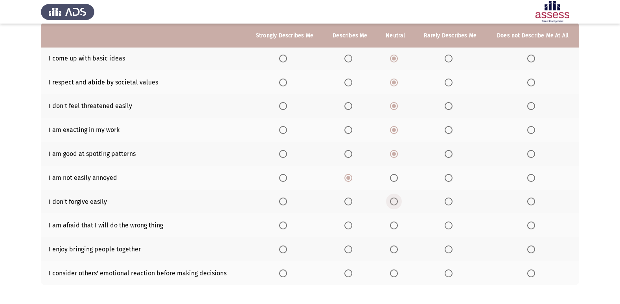
click at [396, 202] on span "Select an option" at bounding box center [394, 202] width 8 height 8
click at [396, 202] on input "Select an option" at bounding box center [394, 202] width 8 height 8
click at [352, 228] on span "Select an option" at bounding box center [348, 226] width 8 height 8
click at [352, 228] on input "Select an option" at bounding box center [348, 226] width 8 height 8
click at [349, 250] on span "Select an option" at bounding box center [348, 250] width 8 height 8
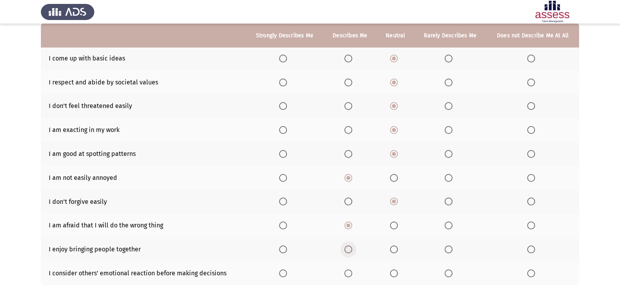
click at [349, 250] on input "Select an option" at bounding box center [348, 250] width 8 height 8
click at [352, 272] on span "Select an option" at bounding box center [348, 273] width 8 height 8
click at [352, 272] on input "Select an option" at bounding box center [348, 273] width 8 height 8
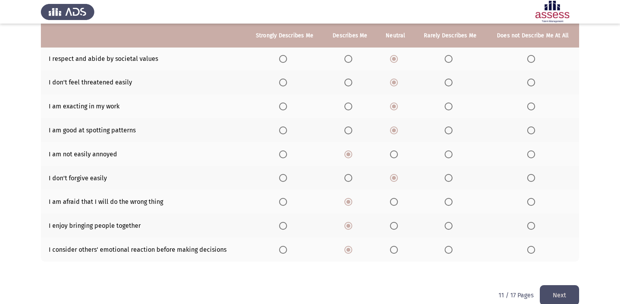
scroll to position [115, 0]
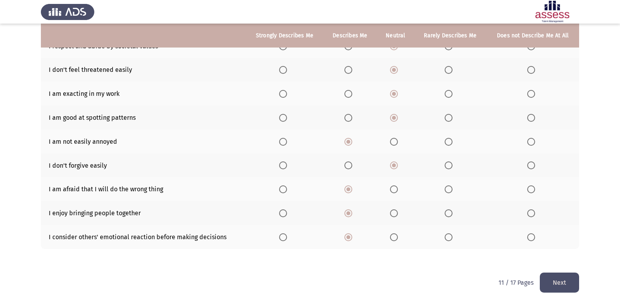
click at [556, 282] on button "Next" at bounding box center [558, 283] width 39 height 20
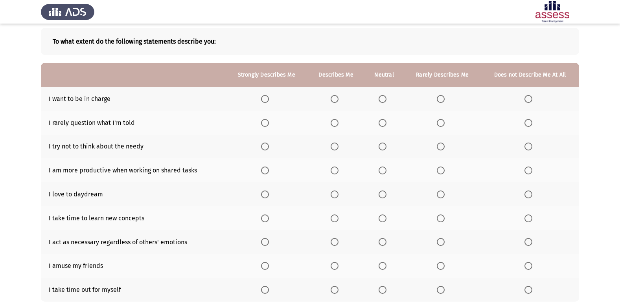
scroll to position [51, 0]
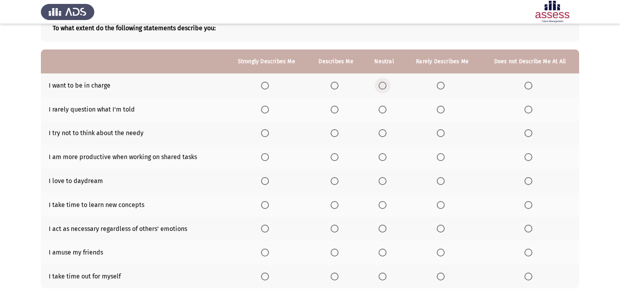
click at [385, 82] on span "Select an option" at bounding box center [382, 86] width 8 height 8
click at [385, 82] on input "Select an option" at bounding box center [382, 86] width 8 height 8
click at [385, 110] on span "Select an option" at bounding box center [382, 110] width 8 height 8
click at [385, 110] on input "Select an option" at bounding box center [382, 110] width 8 height 8
click at [442, 132] on span "Select an option" at bounding box center [440, 133] width 8 height 8
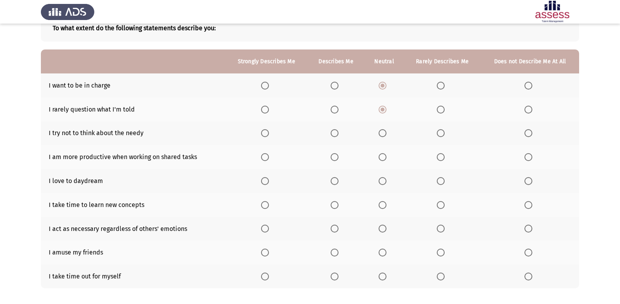
click at [442, 132] on input "Select an option" at bounding box center [440, 133] width 8 height 8
click at [382, 135] on span "Select an option" at bounding box center [382, 133] width 8 height 8
click at [382, 135] on input "Select an option" at bounding box center [382, 133] width 8 height 8
click at [438, 134] on span "Select an option" at bounding box center [440, 133] width 8 height 8
click at [438, 134] on input "Select an option" at bounding box center [440, 133] width 8 height 8
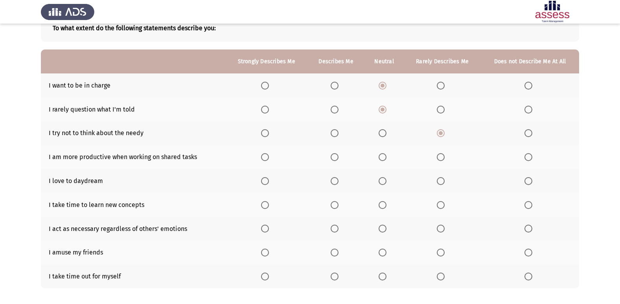
click at [336, 158] on span "Select an option" at bounding box center [334, 157] width 8 height 8
click at [336, 158] on input "Select an option" at bounding box center [334, 157] width 8 height 8
click at [334, 180] on span "Select an option" at bounding box center [334, 181] width 8 height 8
click at [334, 180] on input "Select an option" at bounding box center [334, 181] width 8 height 8
click at [383, 183] on span "Select an option" at bounding box center [382, 181] width 8 height 8
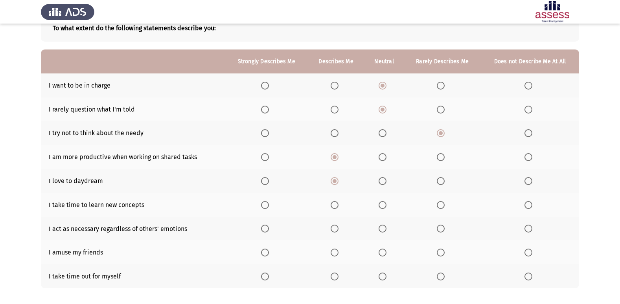
click at [383, 183] on input "Select an option" at bounding box center [382, 181] width 8 height 8
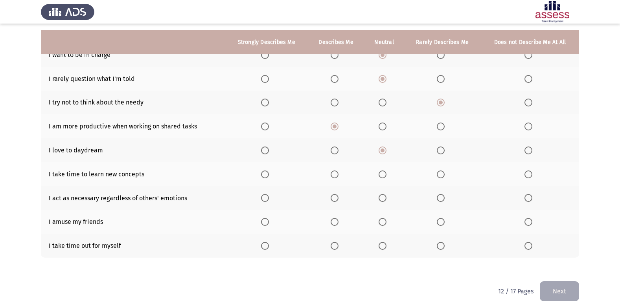
scroll to position [91, 0]
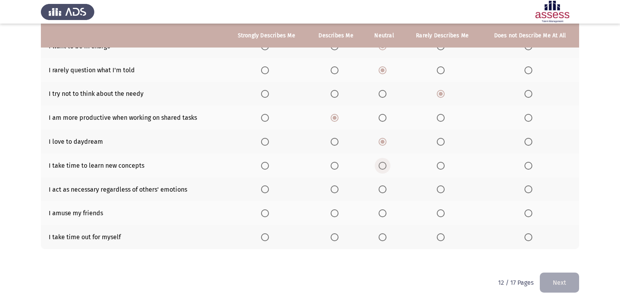
click at [382, 166] on span "Select an option" at bounding box center [382, 166] width 0 height 0
click at [383, 165] on input "Select an option" at bounding box center [382, 166] width 8 height 8
click at [335, 190] on span "Select an option" at bounding box center [334, 189] width 8 height 8
click at [335, 190] on input "Select an option" at bounding box center [334, 189] width 8 height 8
click at [335, 214] on span "Select an option" at bounding box center [334, 213] width 8 height 8
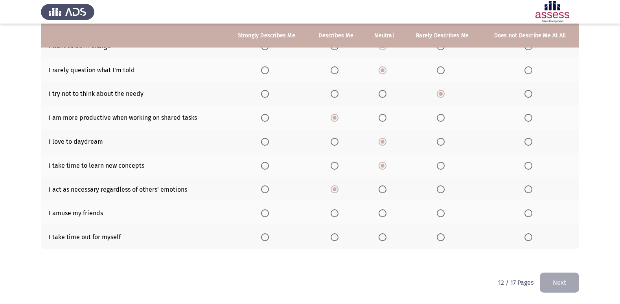
click at [335, 214] on input "Select an option" at bounding box center [334, 213] width 8 height 8
click at [337, 235] on span "Select an option" at bounding box center [334, 237] width 8 height 8
click at [337, 235] on input "Select an option" at bounding box center [334, 237] width 8 height 8
click at [554, 280] on button "Next" at bounding box center [558, 283] width 39 height 20
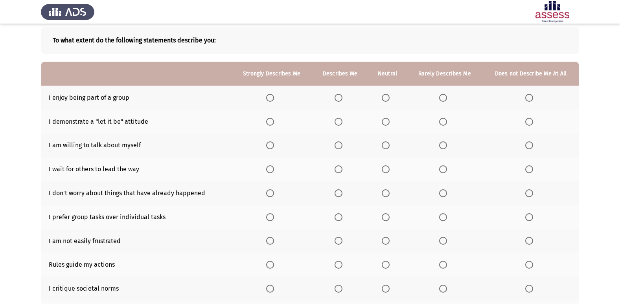
scroll to position [79, 0]
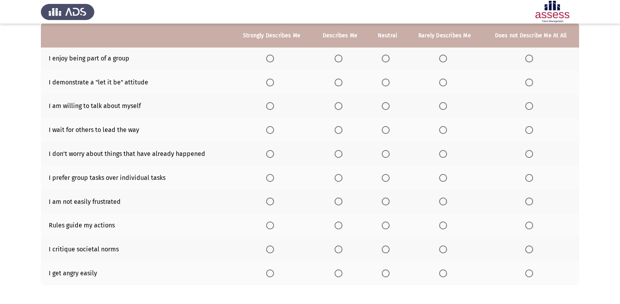
click at [341, 60] on span "Select an option" at bounding box center [338, 59] width 8 height 8
click at [341, 60] on input "Select an option" at bounding box center [338, 59] width 8 height 8
click at [340, 84] on span "Select an option" at bounding box center [338, 83] width 8 height 8
click at [340, 84] on input "Select an option" at bounding box center [338, 83] width 8 height 8
click at [388, 80] on span "Select an option" at bounding box center [385, 83] width 8 height 8
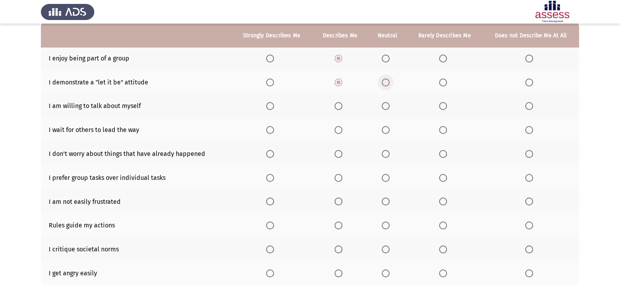
click at [388, 80] on input "Select an option" at bounding box center [385, 83] width 8 height 8
click at [387, 108] on span "Select an option" at bounding box center [385, 106] width 8 height 8
click at [387, 108] on input "Select an option" at bounding box center [385, 106] width 8 height 8
click at [388, 132] on span "Select an option" at bounding box center [385, 130] width 8 height 8
click at [388, 132] on input "Select an option" at bounding box center [385, 130] width 8 height 8
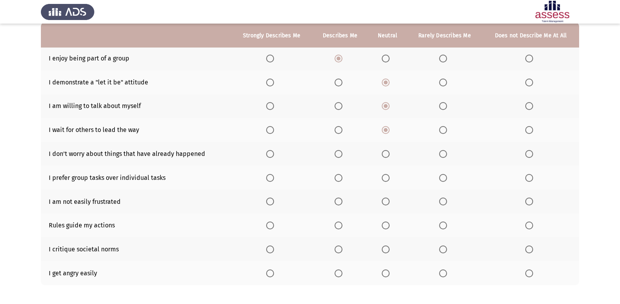
click at [442, 154] on span "Select an option" at bounding box center [443, 154] width 8 height 8
click at [442, 154] on input "Select an option" at bounding box center [443, 154] width 8 height 8
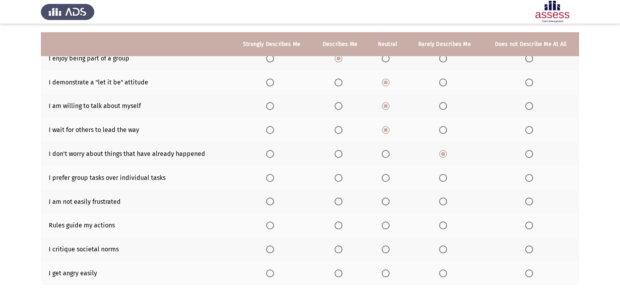
scroll to position [115, 0]
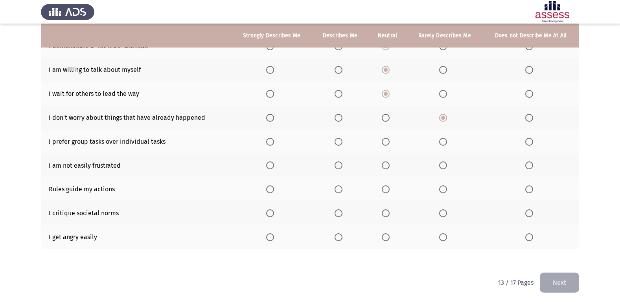
click at [339, 142] on span "Select an option" at bounding box center [338, 142] width 8 height 8
click at [339, 142] on input "Select an option" at bounding box center [338, 142] width 8 height 8
click at [385, 165] on span "Select an option" at bounding box center [385, 165] width 8 height 8
click at [385, 165] on input "Select an option" at bounding box center [385, 165] width 8 height 8
click at [442, 191] on span "Select an option" at bounding box center [443, 189] width 8 height 8
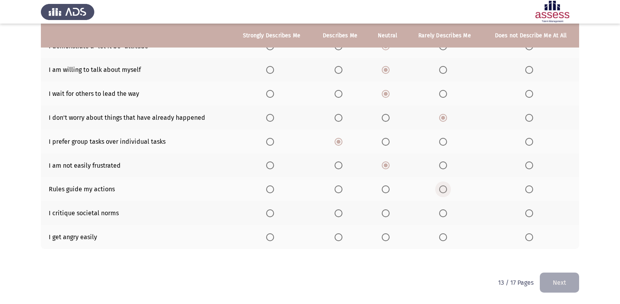
click at [442, 191] on input "Select an option" at bounding box center [443, 189] width 8 height 8
click at [389, 237] on span "Select an option" at bounding box center [385, 237] width 8 height 8
click at [389, 237] on input "Select an option" at bounding box center [385, 237] width 8 height 8
click at [387, 214] on span "Select an option" at bounding box center [385, 213] width 8 height 8
click at [387, 214] on input "Select an option" at bounding box center [385, 213] width 8 height 8
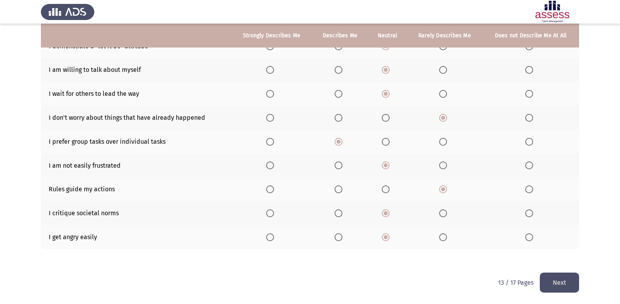
click at [551, 282] on button "Next" at bounding box center [558, 283] width 39 height 20
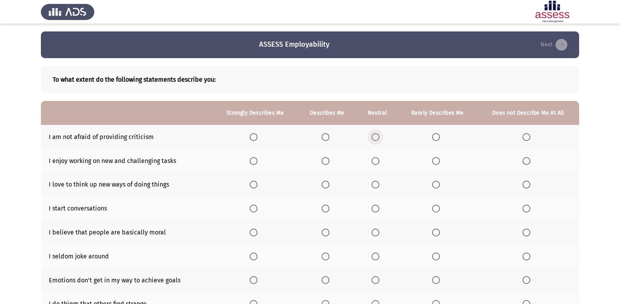
click at [378, 136] on span "Select an option" at bounding box center [375, 137] width 8 height 8
click at [378, 136] on input "Select an option" at bounding box center [375, 137] width 8 height 8
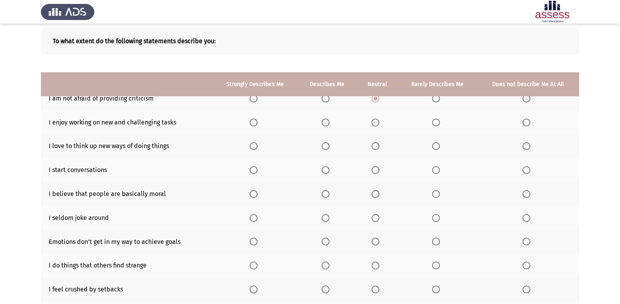
scroll to position [36, 0]
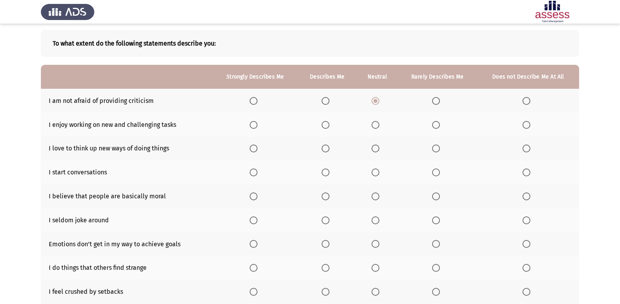
click at [331, 125] on label "Select an option" at bounding box center [326, 125] width 11 height 8
click at [329, 125] on input "Select an option" at bounding box center [325, 125] width 8 height 8
click at [329, 148] on span "Select an option" at bounding box center [325, 149] width 8 height 8
click at [329, 148] on input "Select an option" at bounding box center [325, 149] width 8 height 8
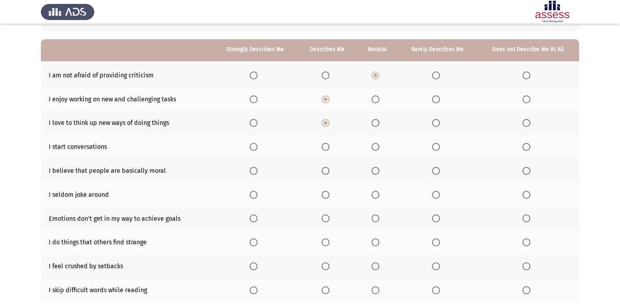
scroll to position [75, 0]
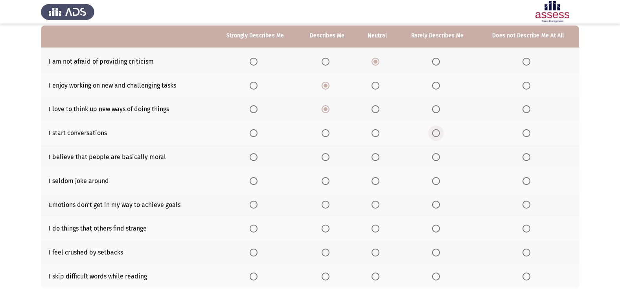
click at [437, 135] on span "Select an option" at bounding box center [436, 133] width 8 height 8
click at [437, 135] on input "Select an option" at bounding box center [436, 133] width 8 height 8
click at [378, 136] on span "Select an option" at bounding box center [375, 133] width 8 height 8
click at [378, 136] on input "Select an option" at bounding box center [375, 133] width 8 height 8
click at [374, 158] on span "Select an option" at bounding box center [375, 157] width 8 height 8
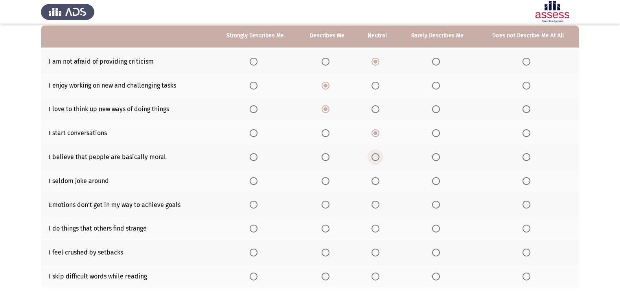
click at [374, 158] on input "Select an option" at bounding box center [375, 157] width 8 height 8
click at [433, 180] on span "Select an option" at bounding box center [436, 181] width 8 height 8
click at [433, 180] on input "Select an option" at bounding box center [436, 181] width 8 height 8
click at [377, 205] on span "Select an option" at bounding box center [375, 205] width 8 height 8
click at [377, 205] on input "Select an option" at bounding box center [375, 205] width 8 height 8
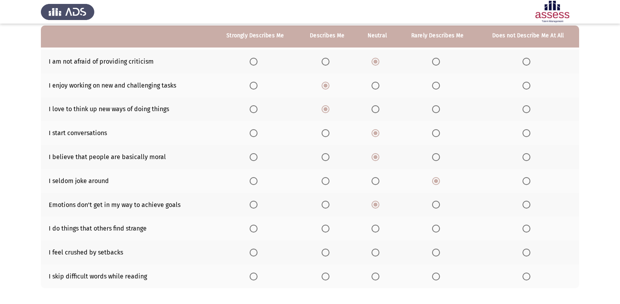
click at [374, 229] on span "Select an option" at bounding box center [375, 229] width 8 height 8
click at [374, 229] on input "Select an option" at bounding box center [375, 229] width 8 height 8
click at [376, 253] on span "Select an option" at bounding box center [375, 253] width 8 height 8
click at [376, 253] on input "Select an option" at bounding box center [375, 253] width 8 height 8
click at [378, 277] on span "Select an option" at bounding box center [375, 277] width 8 height 8
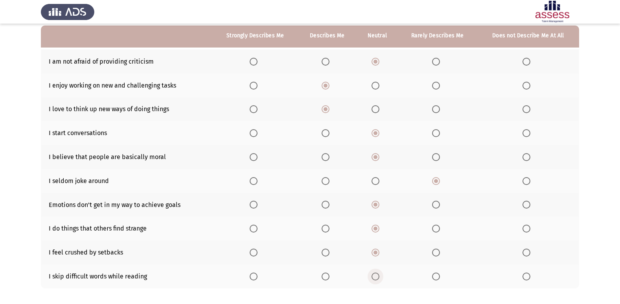
click at [378, 277] on input "Select an option" at bounding box center [375, 277] width 8 height 8
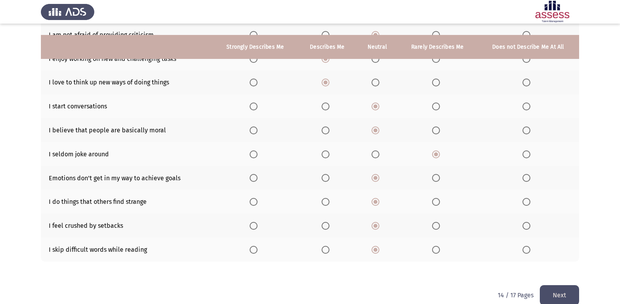
scroll to position [115, 0]
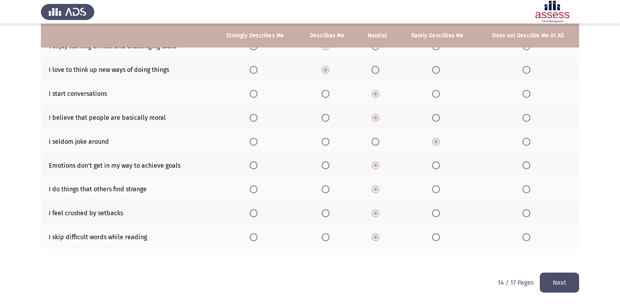
click at [553, 280] on button "Next" at bounding box center [558, 283] width 39 height 20
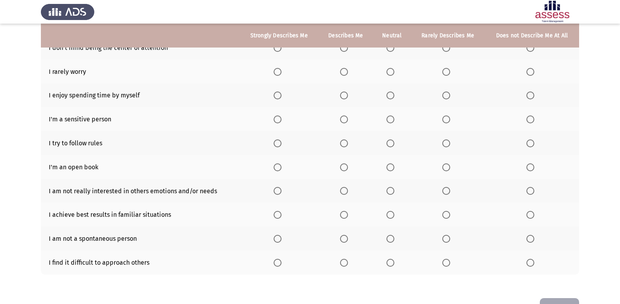
scroll to position [75, 0]
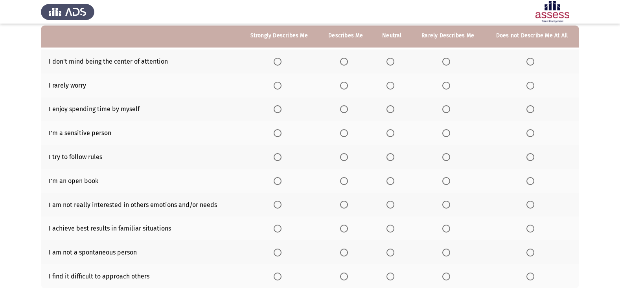
click at [344, 60] on span "Select an option" at bounding box center [344, 62] width 8 height 8
click at [344, 60] on input "Select an option" at bounding box center [344, 62] width 8 height 8
click at [345, 85] on span "Select an option" at bounding box center [344, 86] width 8 height 8
click at [345, 85] on input "Select an option" at bounding box center [344, 86] width 8 height 8
click at [348, 108] on span "Select an option" at bounding box center [344, 109] width 8 height 8
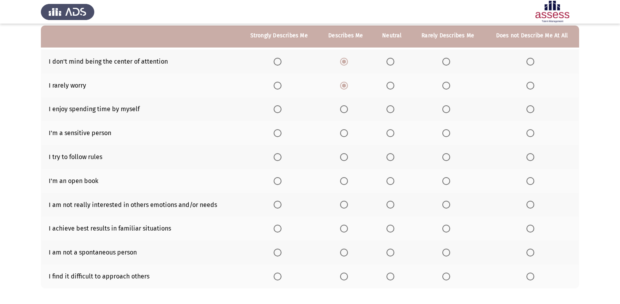
click at [348, 108] on input "Select an option" at bounding box center [344, 109] width 8 height 8
click at [346, 133] on span "Select an option" at bounding box center [344, 133] width 8 height 8
click at [346, 133] on input "Select an option" at bounding box center [344, 133] width 8 height 8
click at [345, 157] on span "Select an option" at bounding box center [344, 157] width 8 height 8
click at [345, 157] on input "Select an option" at bounding box center [344, 157] width 8 height 8
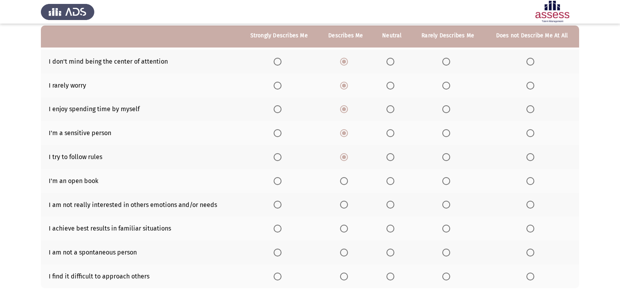
click at [447, 181] on span "Select an option" at bounding box center [446, 181] width 8 height 8
click at [447, 181] on input "Select an option" at bounding box center [446, 181] width 8 height 8
click at [447, 204] on span "Select an option" at bounding box center [446, 205] width 8 height 8
click at [447, 204] on input "Select an option" at bounding box center [446, 205] width 8 height 8
click at [389, 227] on span "Select an option" at bounding box center [390, 229] width 8 height 8
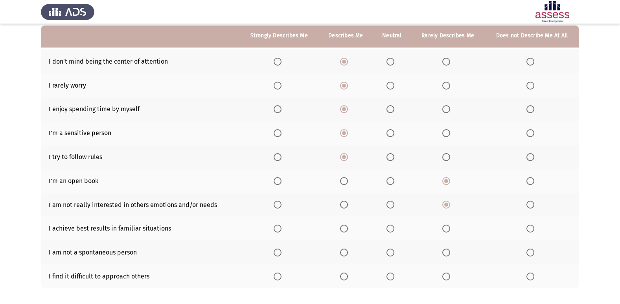
click at [389, 227] on input "Select an option" at bounding box center [390, 229] width 8 height 8
click at [345, 230] on span "Select an option" at bounding box center [344, 229] width 8 height 8
click at [345, 230] on input "Select an option" at bounding box center [344, 229] width 8 height 8
click at [390, 251] on span "Select an option" at bounding box center [390, 253] width 8 height 8
click at [390, 251] on input "Select an option" at bounding box center [390, 253] width 8 height 8
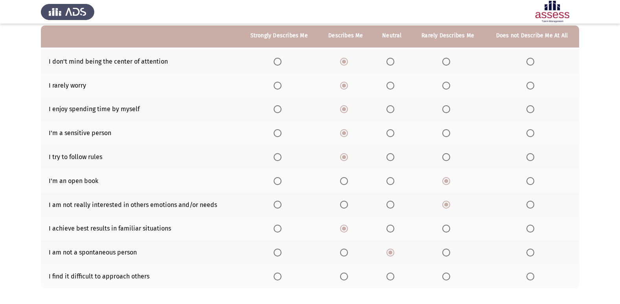
click at [447, 275] on span "Select an option" at bounding box center [446, 277] width 8 height 8
click at [447, 275] on input "Select an option" at bounding box center [446, 277] width 8 height 8
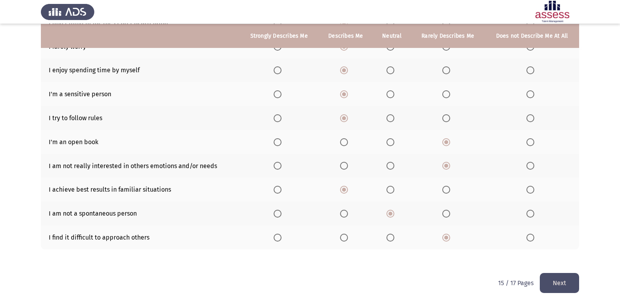
scroll to position [115, 0]
click at [564, 283] on button "Next" at bounding box center [558, 283] width 39 height 20
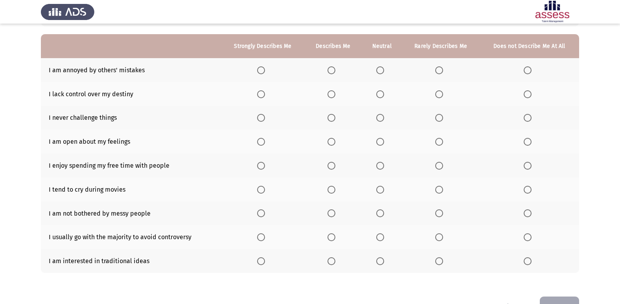
scroll to position [79, 0]
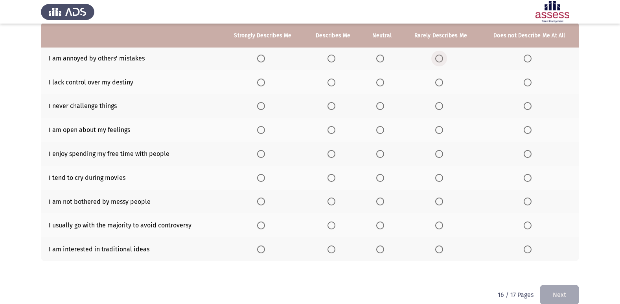
click at [439, 61] on span "Select an option" at bounding box center [439, 59] width 8 height 8
click at [439, 61] on input "Select an option" at bounding box center [439, 59] width 8 height 8
click at [381, 84] on span "Select an option" at bounding box center [380, 83] width 8 height 8
click at [381, 84] on input "Select an option" at bounding box center [380, 83] width 8 height 8
click at [439, 108] on span "Select an option" at bounding box center [439, 106] width 8 height 8
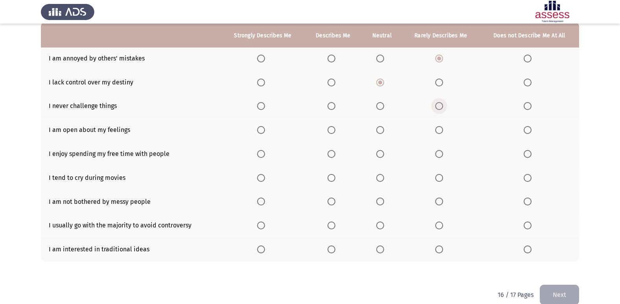
click at [439, 108] on input "Select an option" at bounding box center [439, 106] width 8 height 8
click at [331, 130] on span "Select an option" at bounding box center [331, 130] width 0 height 0
click at [332, 130] on input "Select an option" at bounding box center [331, 130] width 8 height 8
click at [333, 153] on span "Select an option" at bounding box center [331, 154] width 8 height 8
click at [333, 153] on input "Select an option" at bounding box center [331, 154] width 8 height 8
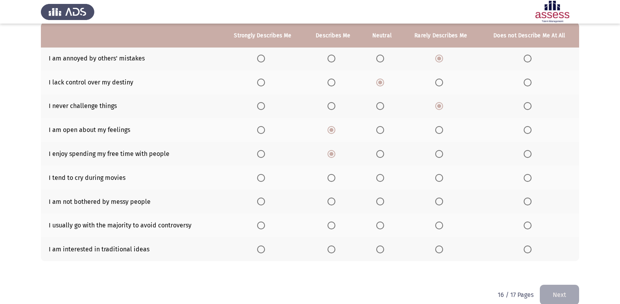
click at [334, 178] on span "Select an option" at bounding box center [331, 178] width 8 height 8
click at [334, 178] on input "Select an option" at bounding box center [331, 178] width 8 height 8
click at [332, 202] on span "Select an option" at bounding box center [331, 202] width 8 height 8
click at [332, 202] on input "Select an option" at bounding box center [331, 202] width 8 height 8
click at [381, 200] on span "Select an option" at bounding box center [380, 202] width 8 height 8
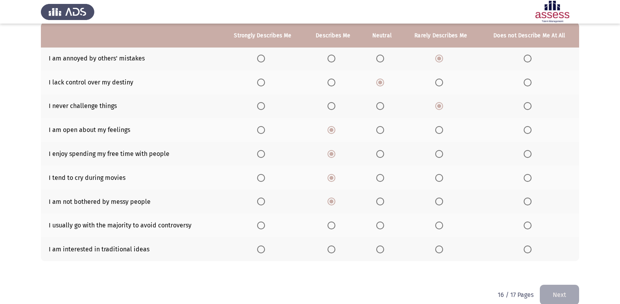
click at [381, 200] on input "Select an option" at bounding box center [380, 202] width 8 height 8
click at [379, 227] on span "Select an option" at bounding box center [380, 226] width 8 height 8
click at [379, 227] on input "Select an option" at bounding box center [380, 226] width 8 height 8
click at [379, 249] on span "Select an option" at bounding box center [380, 250] width 8 height 8
click at [379, 249] on input "Select an option" at bounding box center [380, 250] width 8 height 8
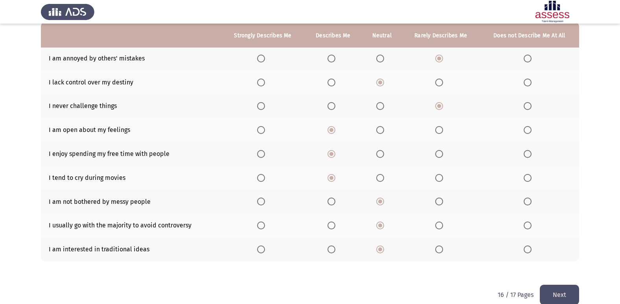
click at [572, 297] on button "Next" at bounding box center [558, 295] width 39 height 20
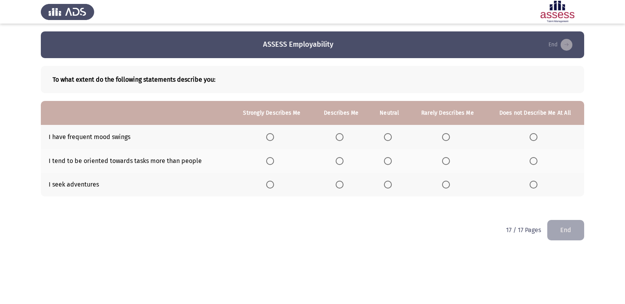
click at [387, 136] on span "Select an option" at bounding box center [388, 137] width 8 height 8
click at [387, 136] on input "Select an option" at bounding box center [388, 137] width 8 height 8
click at [387, 160] on span "Select an option" at bounding box center [388, 161] width 8 height 8
click at [387, 160] on input "Select an option" at bounding box center [388, 161] width 8 height 8
click at [389, 184] on span "Select an option" at bounding box center [388, 185] width 8 height 8
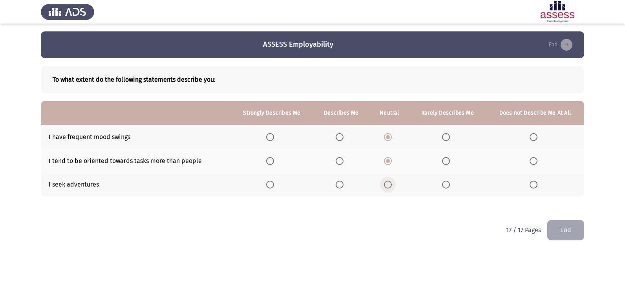
click at [389, 184] on input "Select an option" at bounding box center [388, 185] width 8 height 8
click at [572, 229] on button "End" at bounding box center [566, 230] width 37 height 20
